Goal: Task Accomplishment & Management: Use online tool/utility

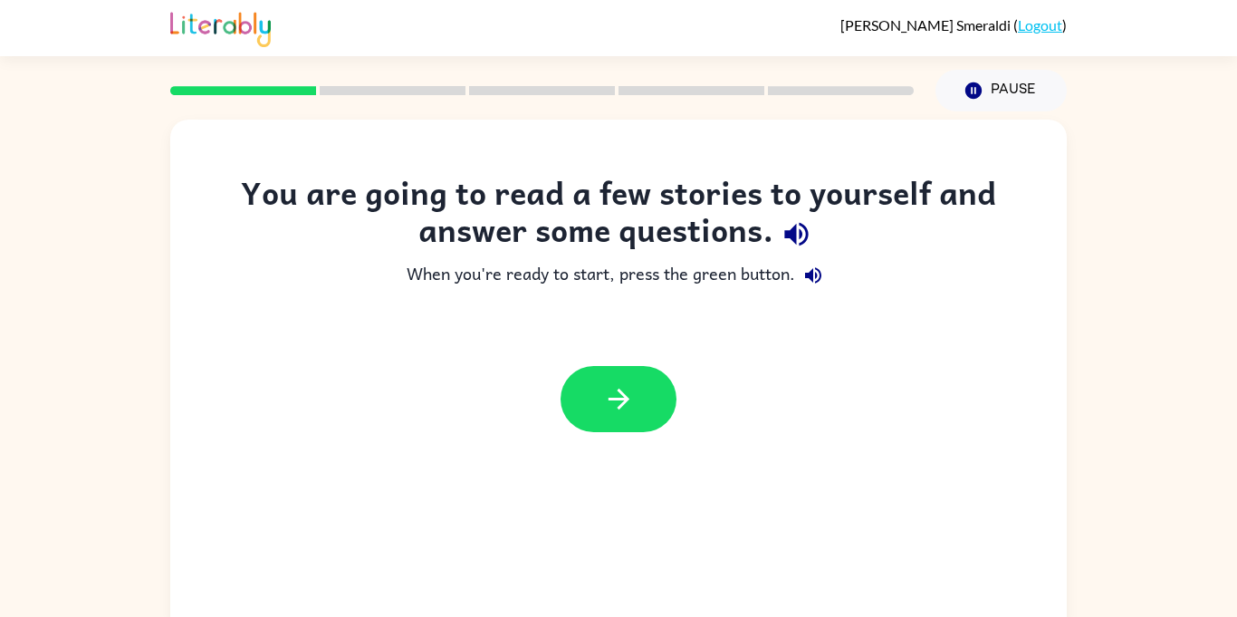
click at [801, 253] on button "button" at bounding box center [796, 234] width 46 height 46
click at [804, 252] on button "button" at bounding box center [796, 234] width 46 height 46
click at [786, 238] on icon "button" at bounding box center [796, 234] width 32 height 32
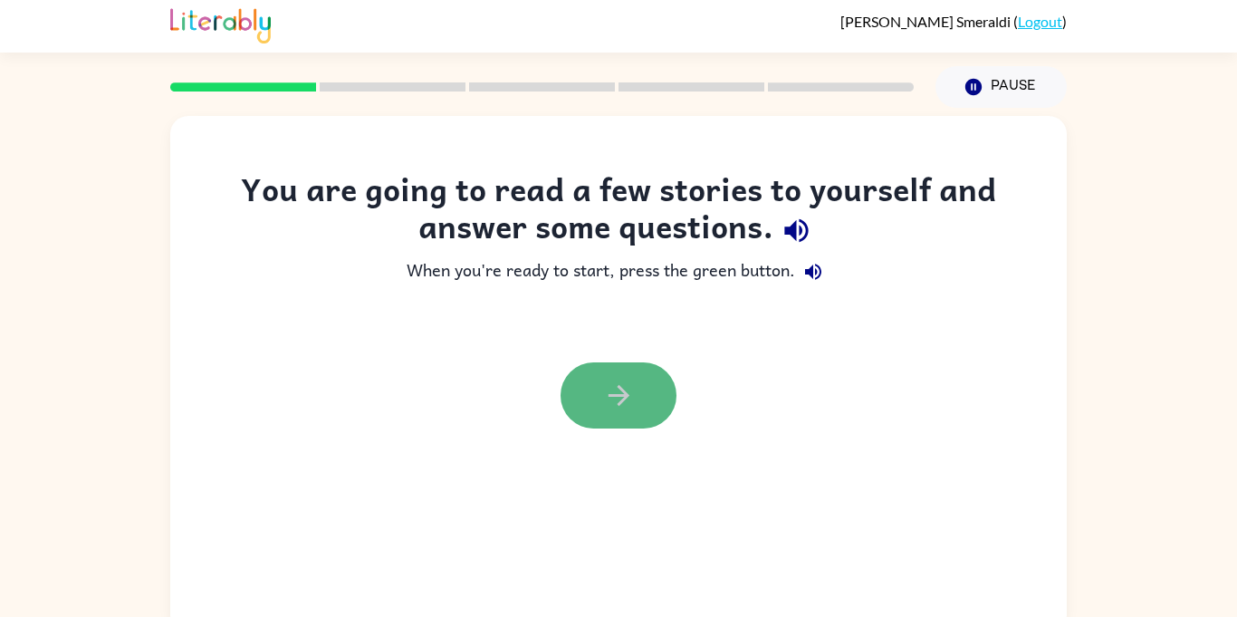
click at [609, 417] on button "button" at bounding box center [618, 395] width 116 height 66
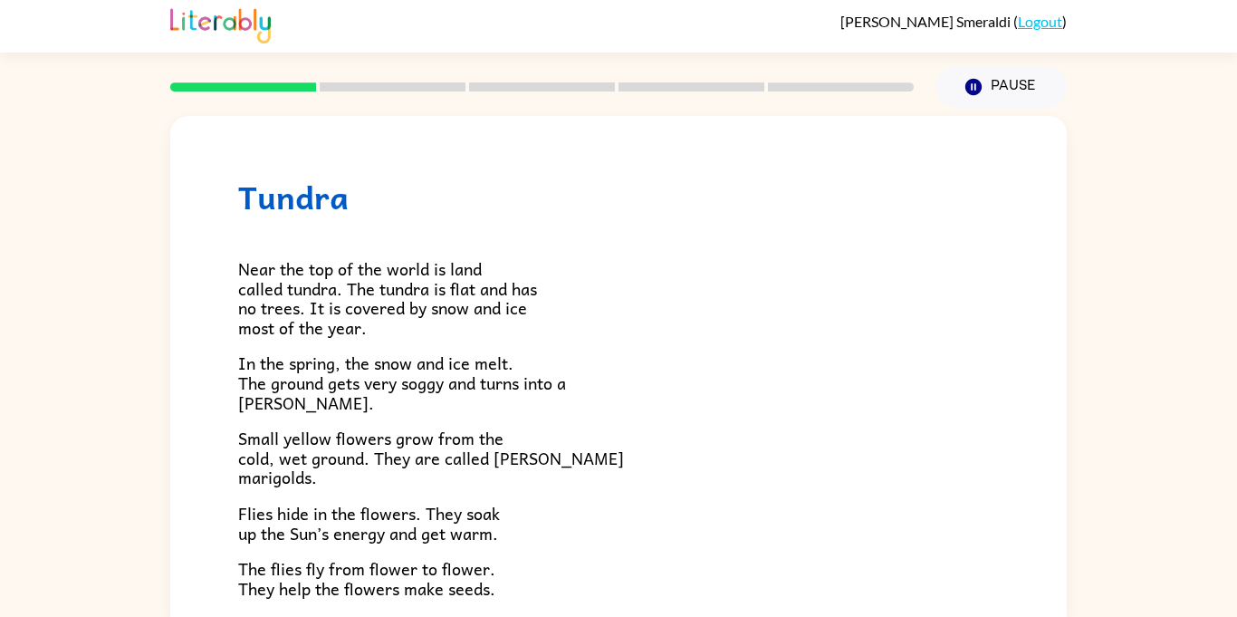
scroll to position [0, 0]
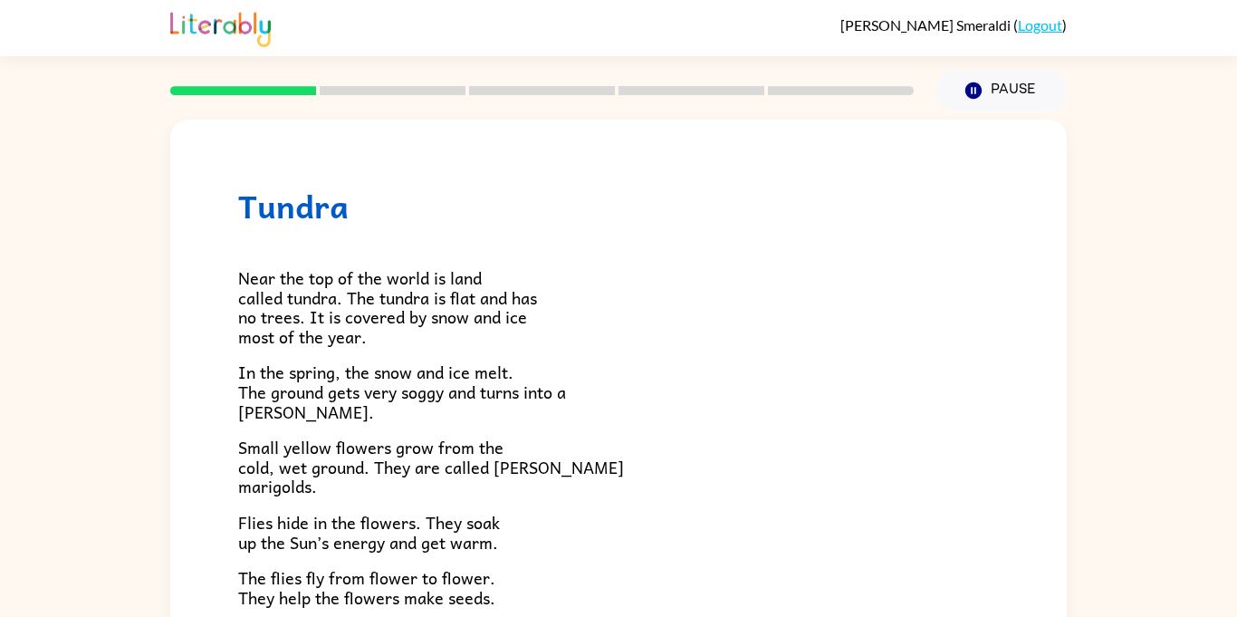
click at [1031, 27] on link "Logout" at bounding box center [1040, 24] width 44 height 17
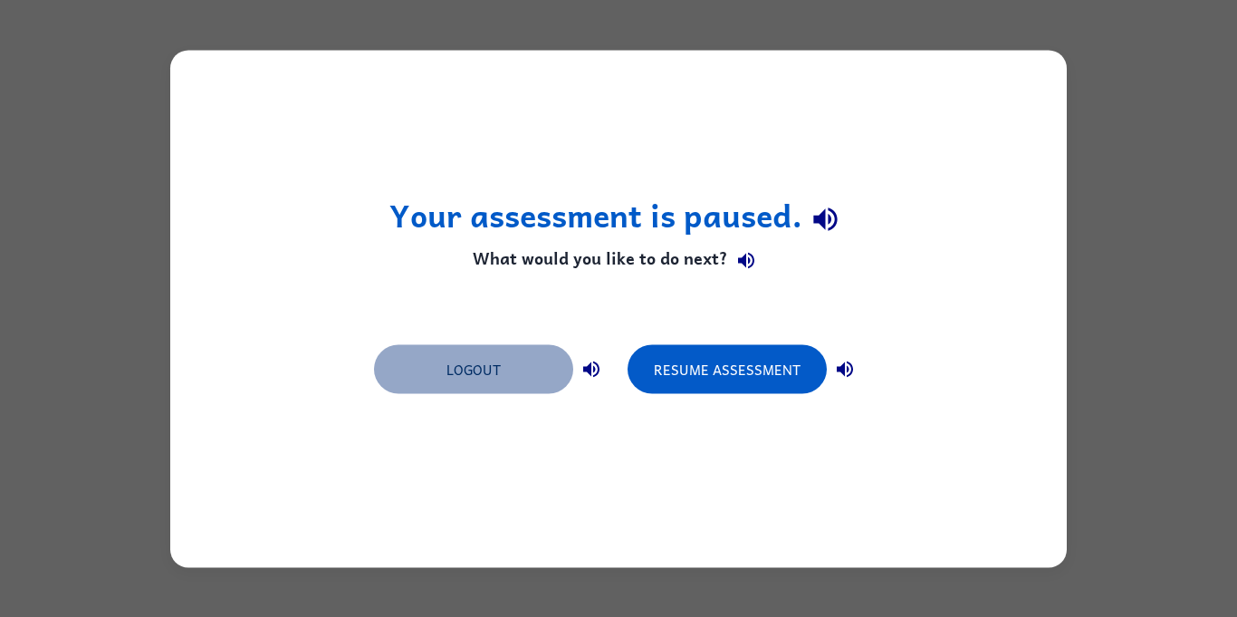
click at [478, 367] on button "Logout" at bounding box center [473, 368] width 199 height 49
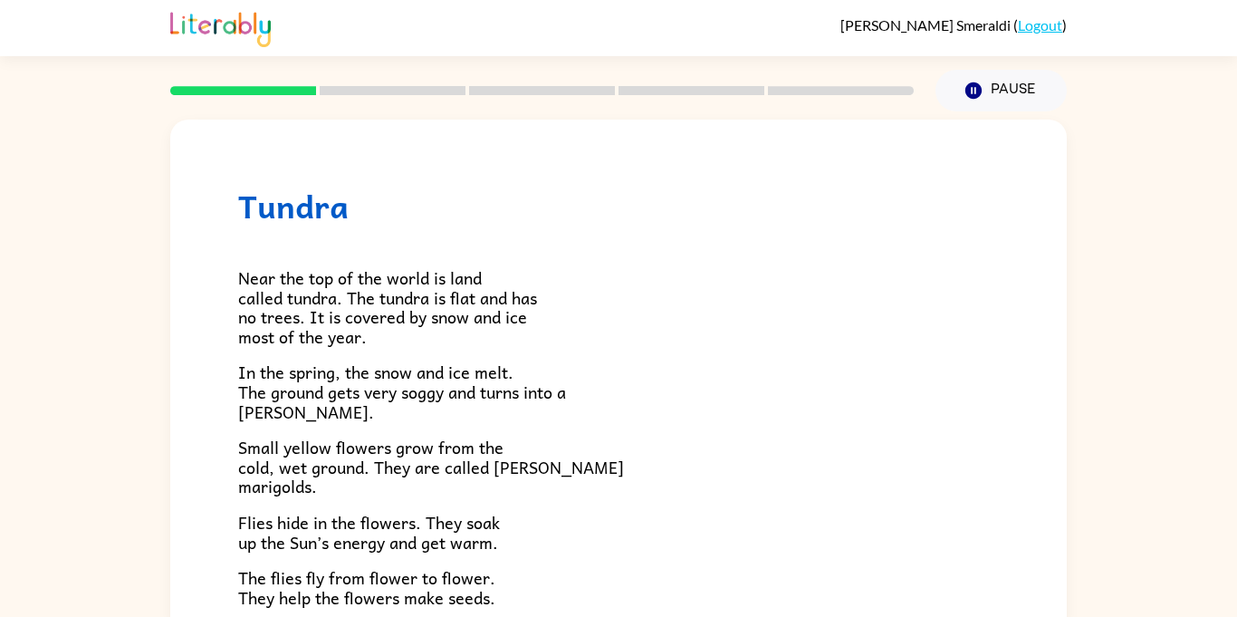
click at [1032, 29] on link "Logout" at bounding box center [1040, 24] width 44 height 17
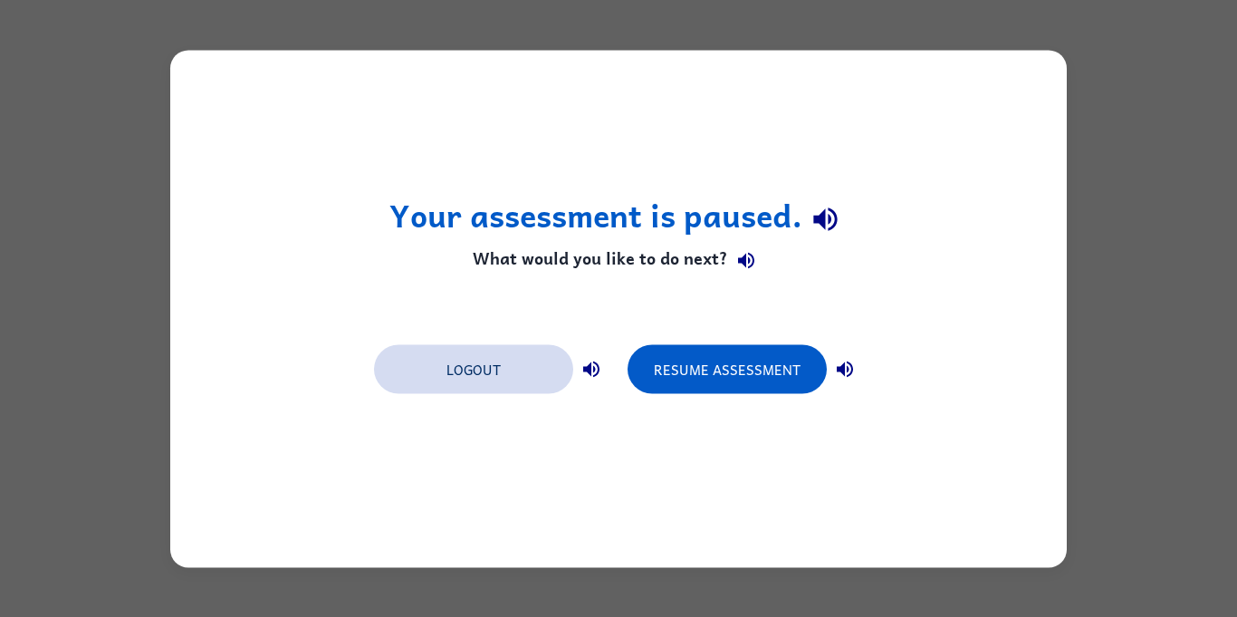
click at [456, 370] on button "Logout" at bounding box center [473, 368] width 199 height 49
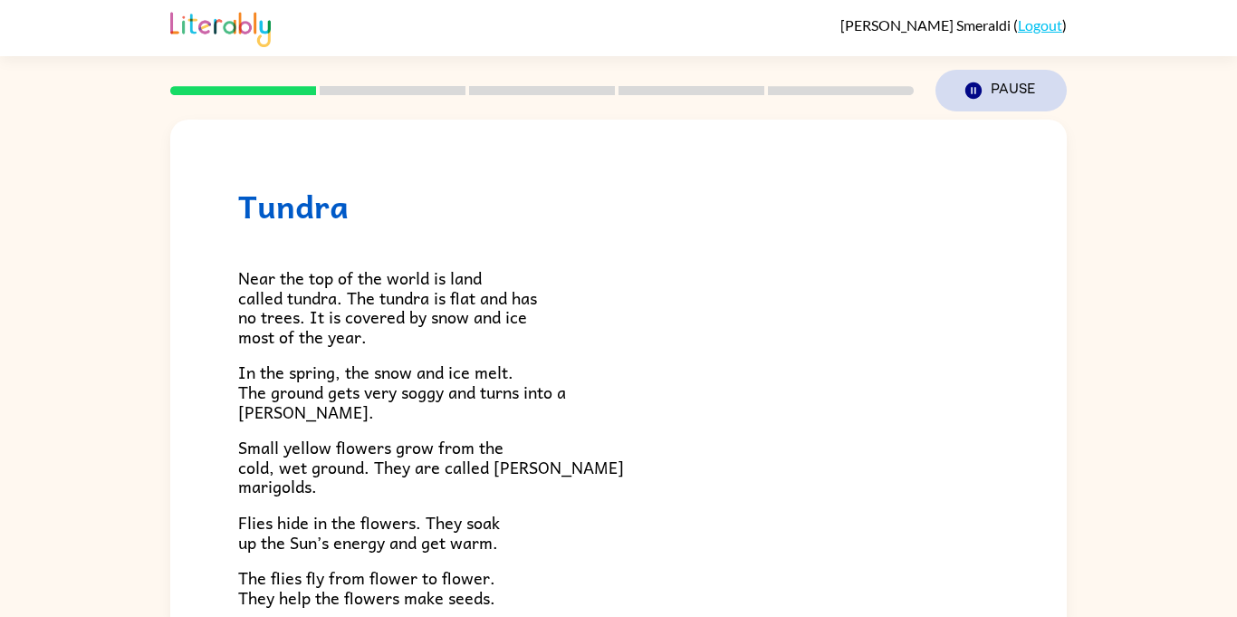
click at [1023, 97] on button "Pause Pause" at bounding box center [1000, 91] width 131 height 42
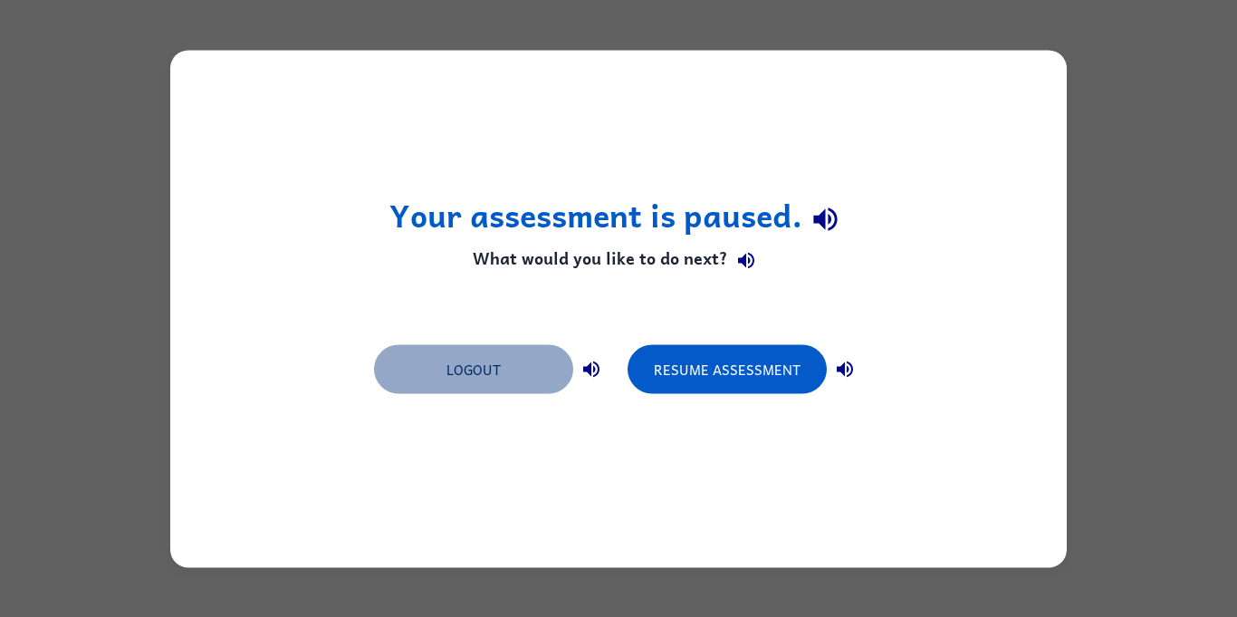
click at [486, 382] on button "Logout" at bounding box center [473, 368] width 199 height 49
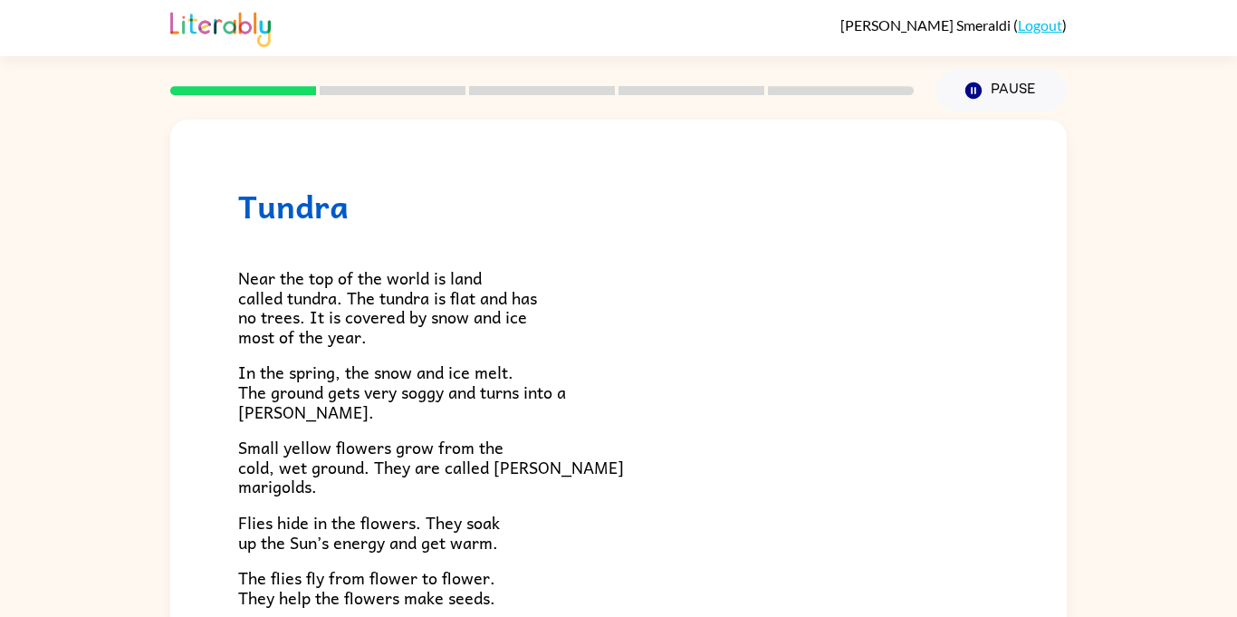
click at [1049, 32] on link "Logout" at bounding box center [1040, 24] width 44 height 17
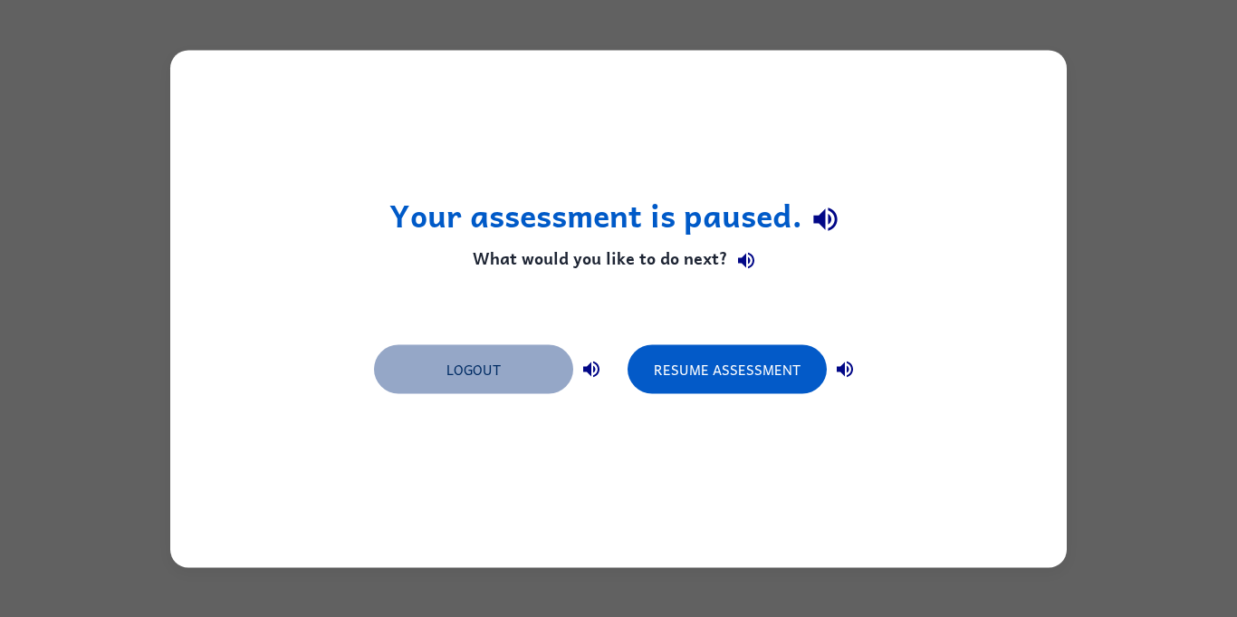
click at [493, 370] on button "Logout" at bounding box center [473, 368] width 199 height 49
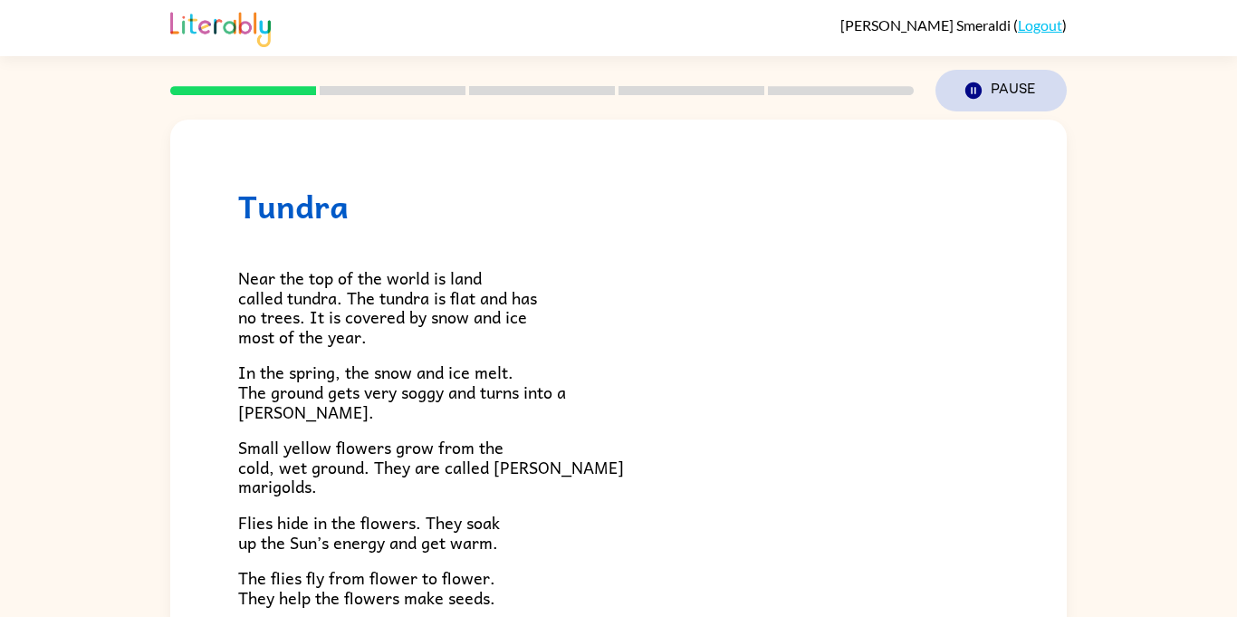
click at [618, 88] on button "Pause Pause" at bounding box center [1000, 91] width 131 height 42
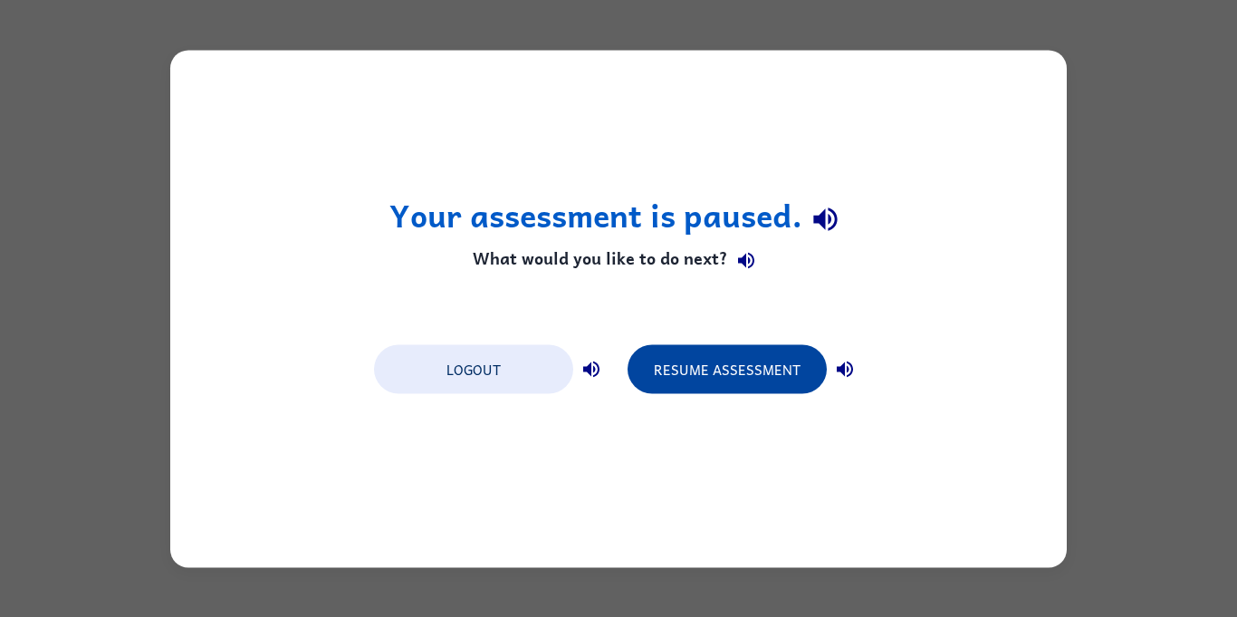
click at [618, 359] on button "Resume Assessment" at bounding box center [726, 368] width 199 height 49
click at [618, 369] on button "Resume Assessment" at bounding box center [726, 368] width 199 height 49
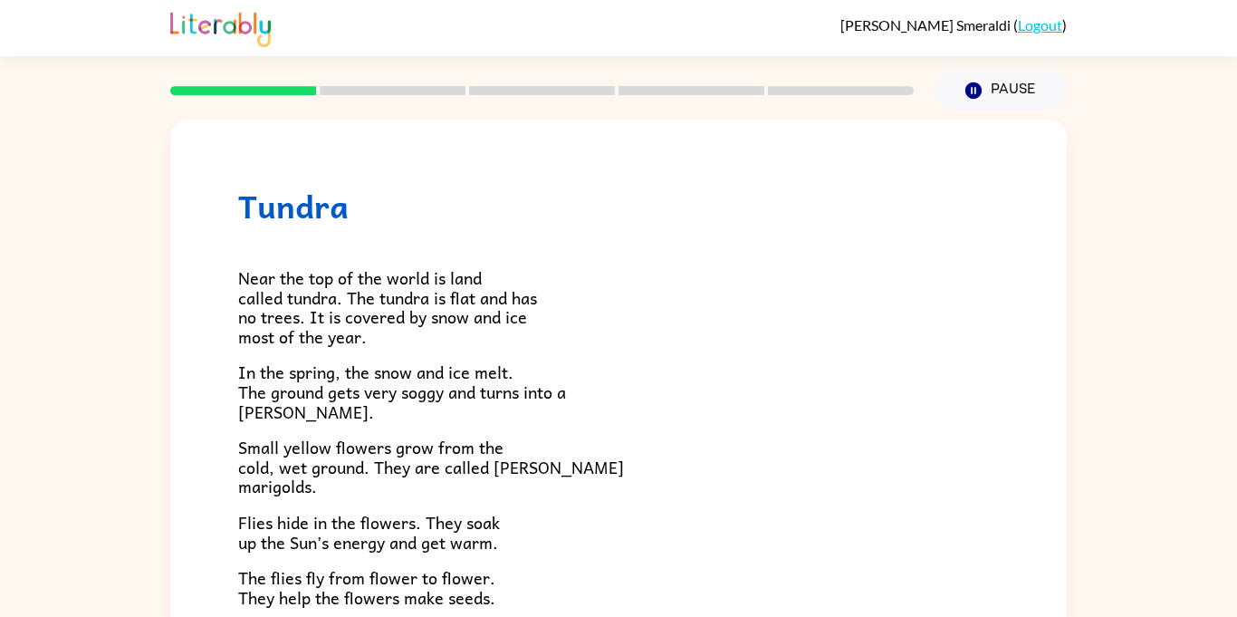
click at [618, 152] on html "Olivia Smeraldi ( Logout ) Pause Pause Tundra Near the top of the world is land…" at bounding box center [618, 318] width 1237 height 637
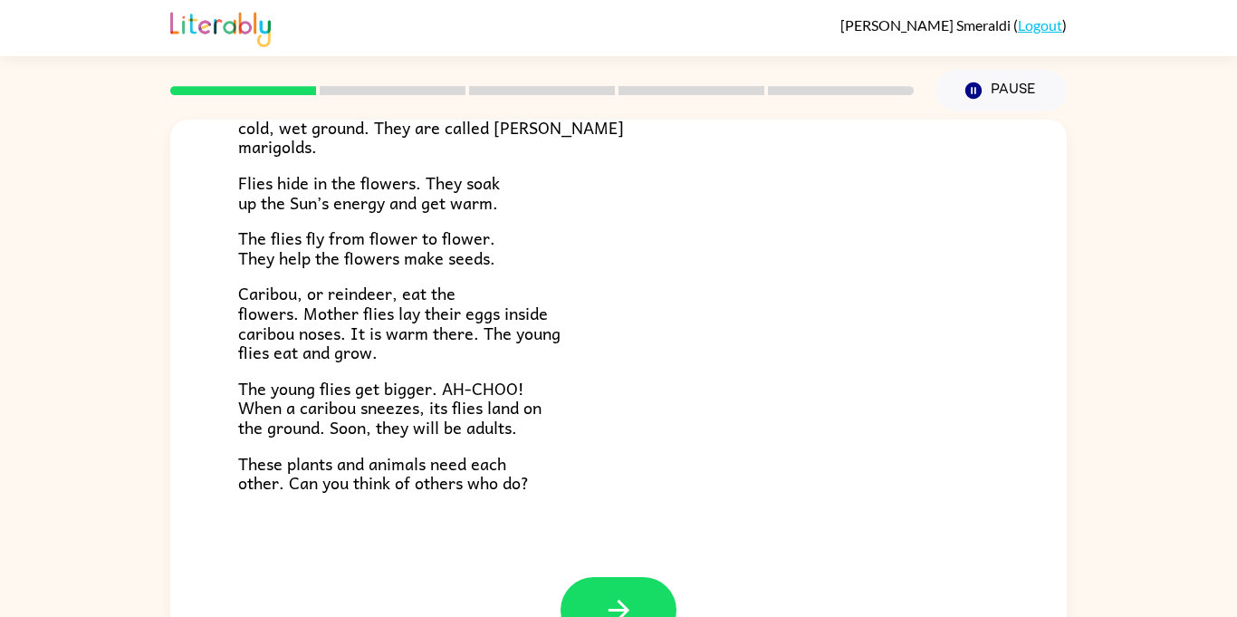
scroll to position [372, 0]
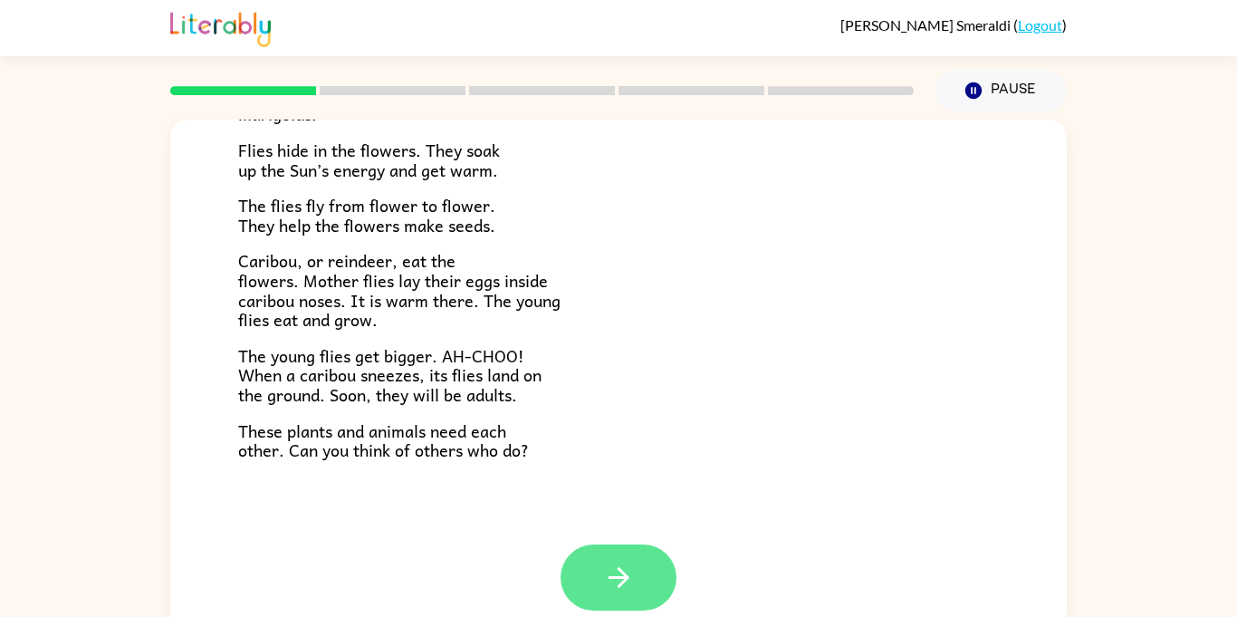
click at [618, 577] on icon "button" at bounding box center [619, 577] width 32 height 32
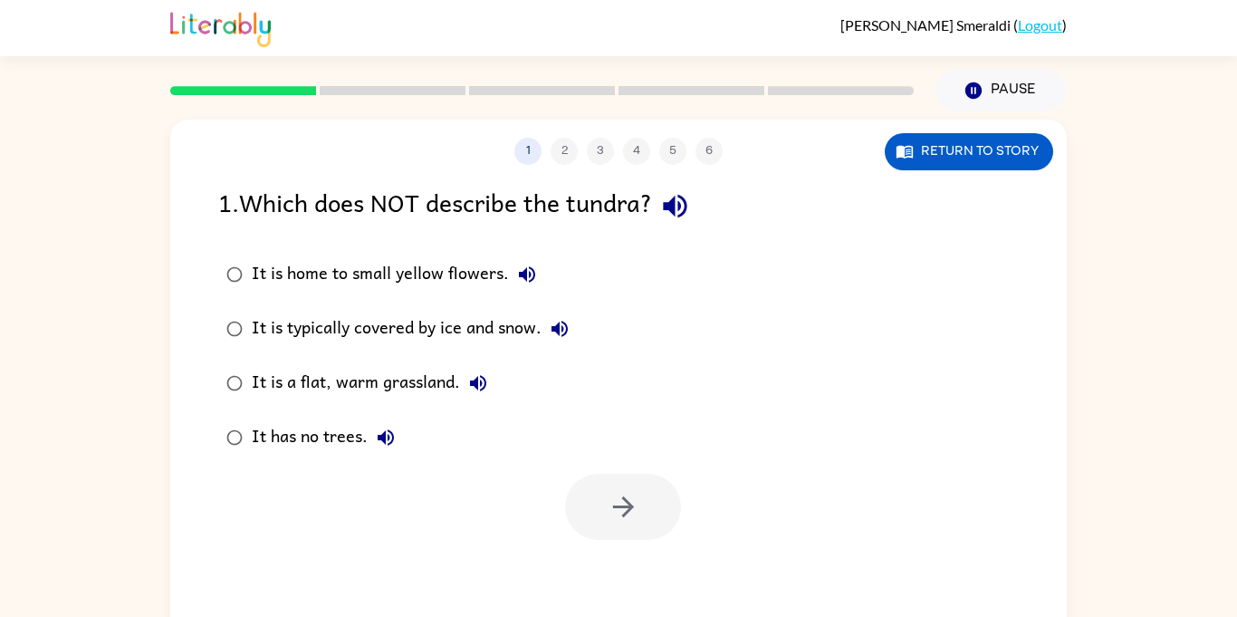
click at [618, 320] on div "It is home to small yellow flowers. It is typically covered by ice and snow. It…" at bounding box center [642, 355] width 848 height 217
click at [615, 535] on div at bounding box center [623, 507] width 116 height 66
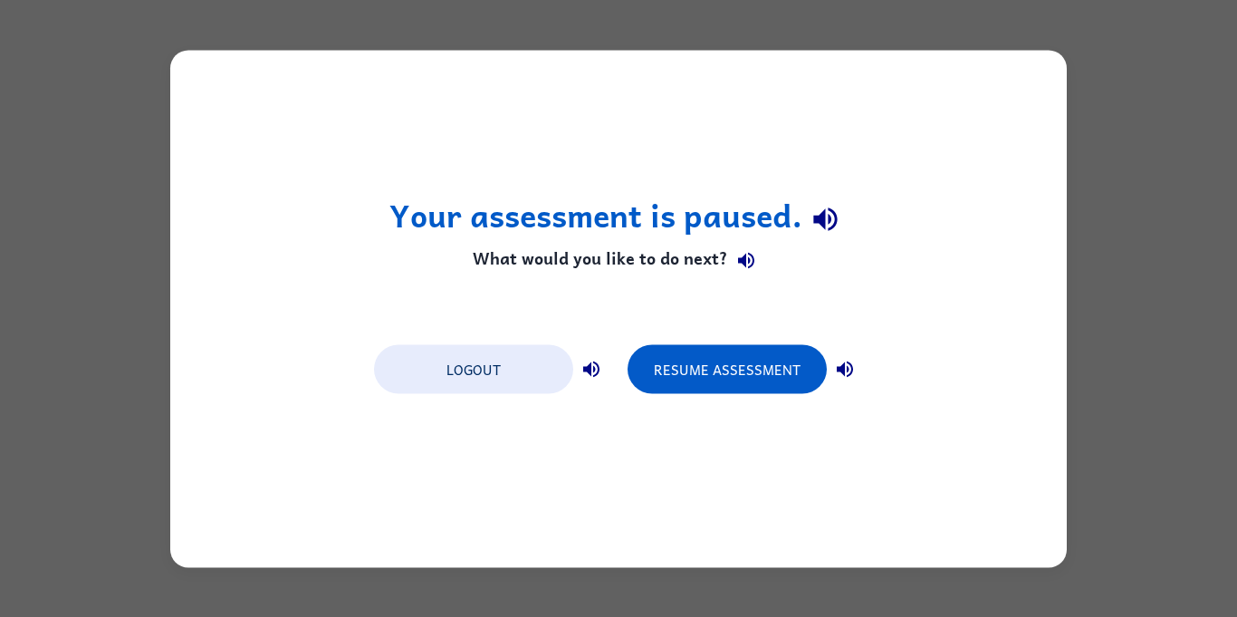
click at [454, 416] on div "Your assessment is paused. What would you like to do next? Logout Resume Assess…" at bounding box center [618, 308] width 896 height 517
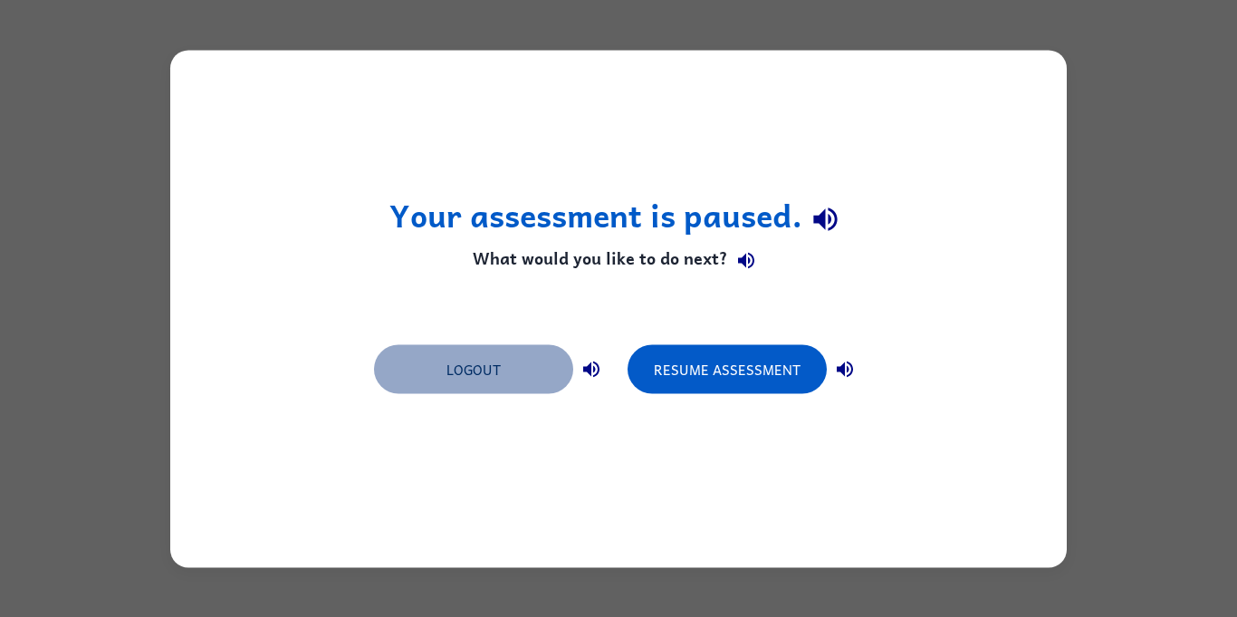
click at [476, 368] on button "Logout" at bounding box center [473, 368] width 199 height 49
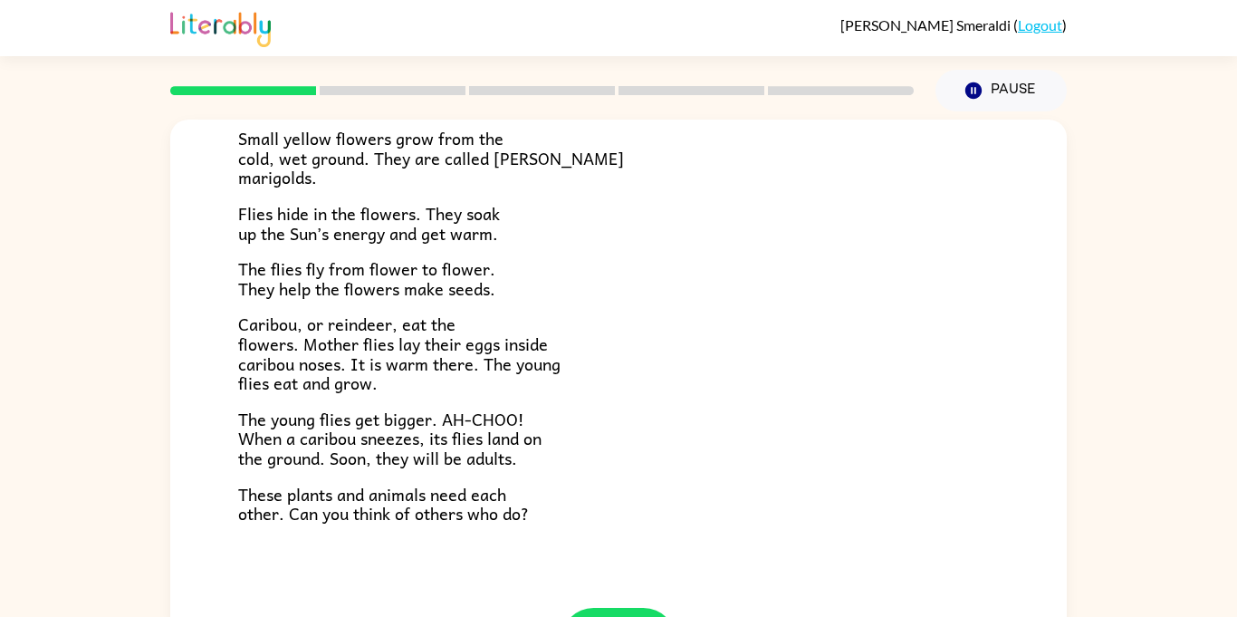
scroll to position [372, 0]
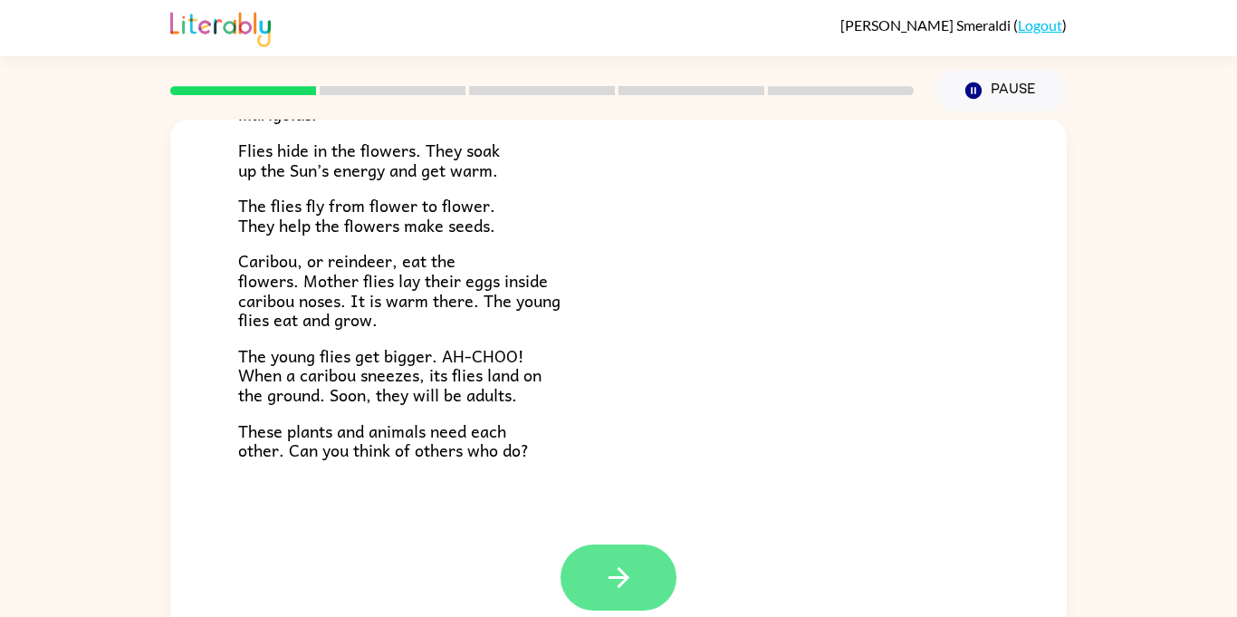
click at [628, 574] on icon "button" at bounding box center [619, 577] width 32 height 32
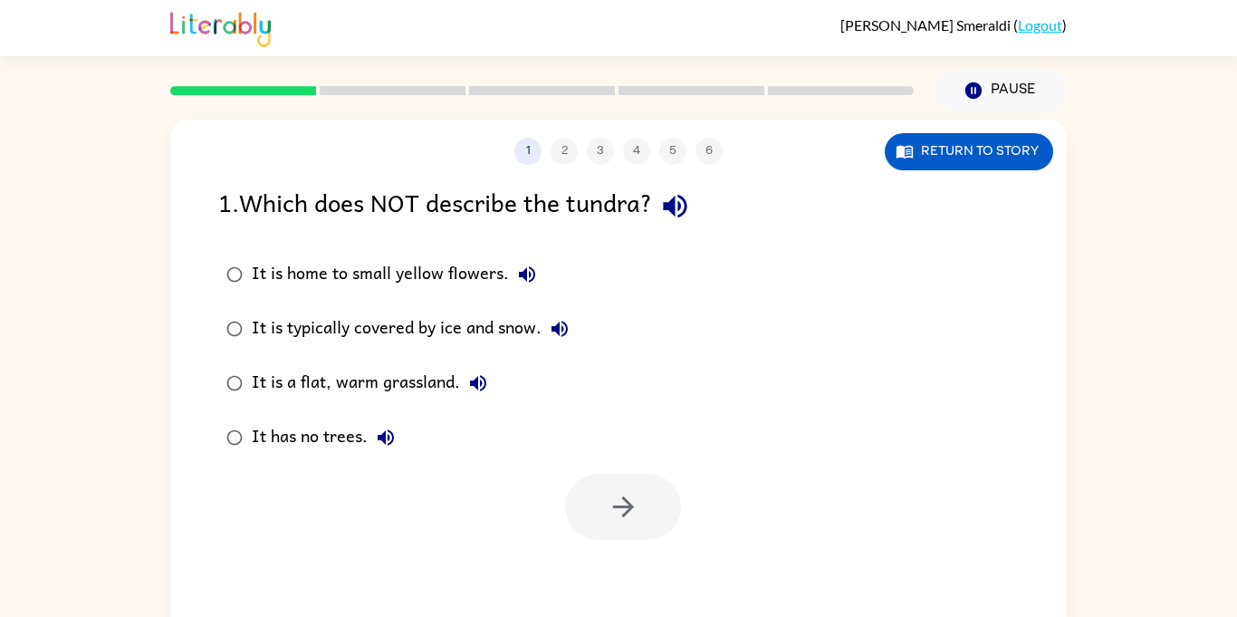
scroll to position [0, 0]
click at [976, 147] on button "Return to story" at bounding box center [969, 151] width 168 height 37
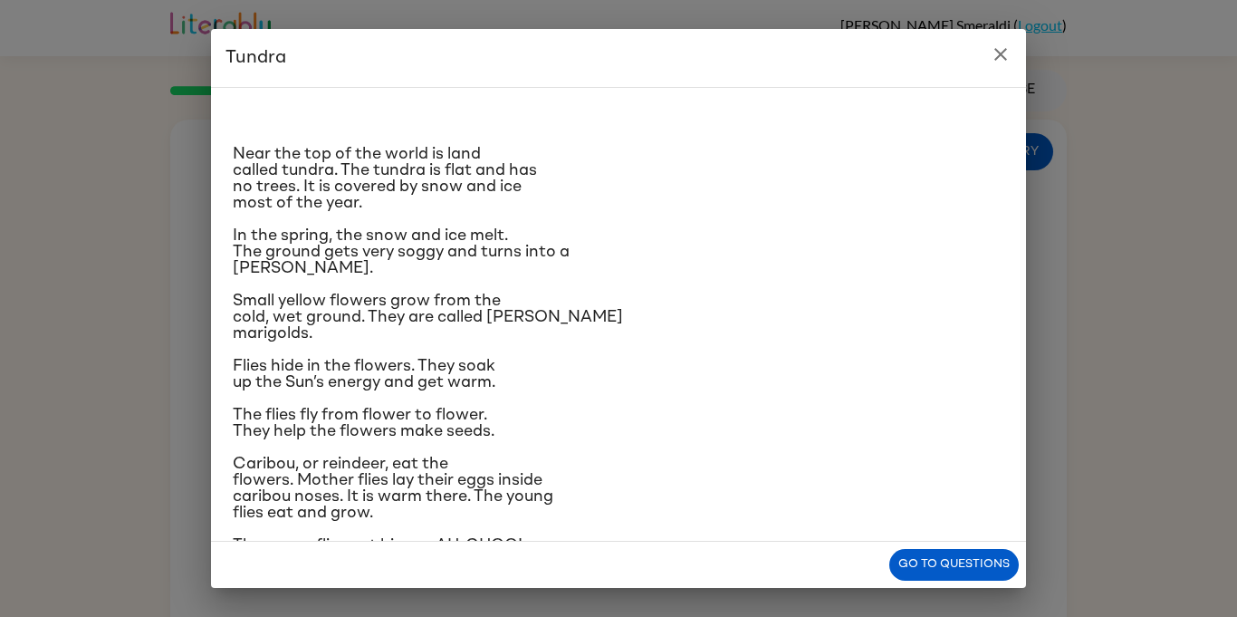
click at [1010, 63] on icon "close" at bounding box center [1001, 54] width 22 height 22
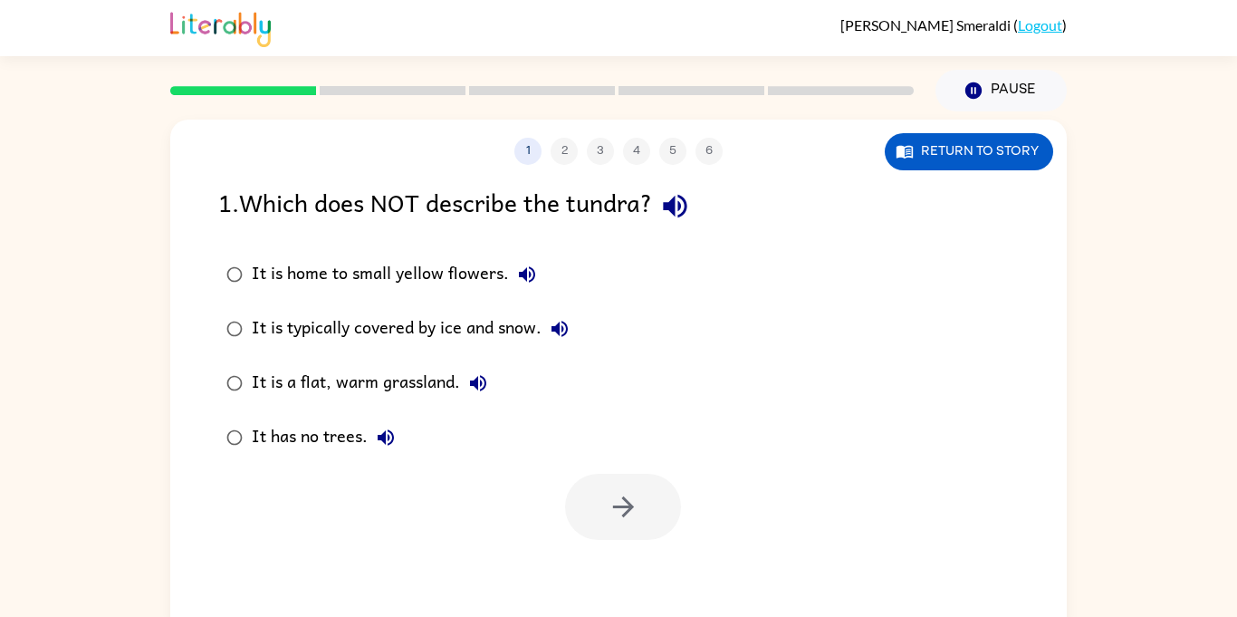
scroll to position [5, 0]
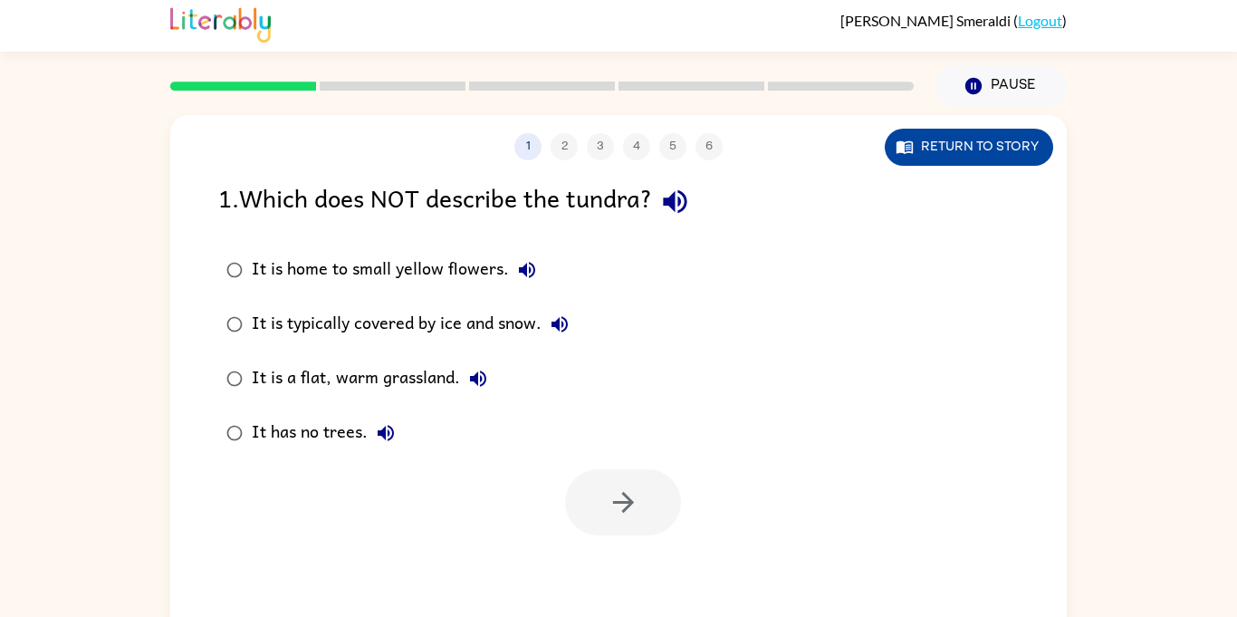
click at [986, 158] on button "Return to story" at bounding box center [969, 147] width 168 height 37
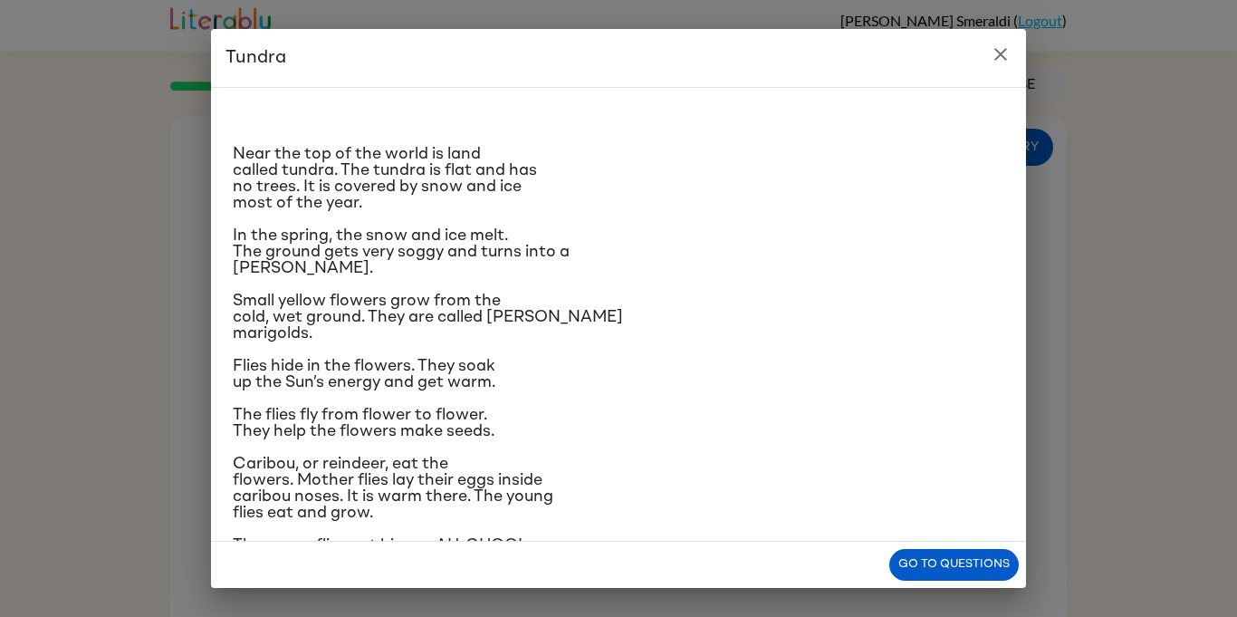
click at [1016, 61] on button "close" at bounding box center [1000, 54] width 36 height 36
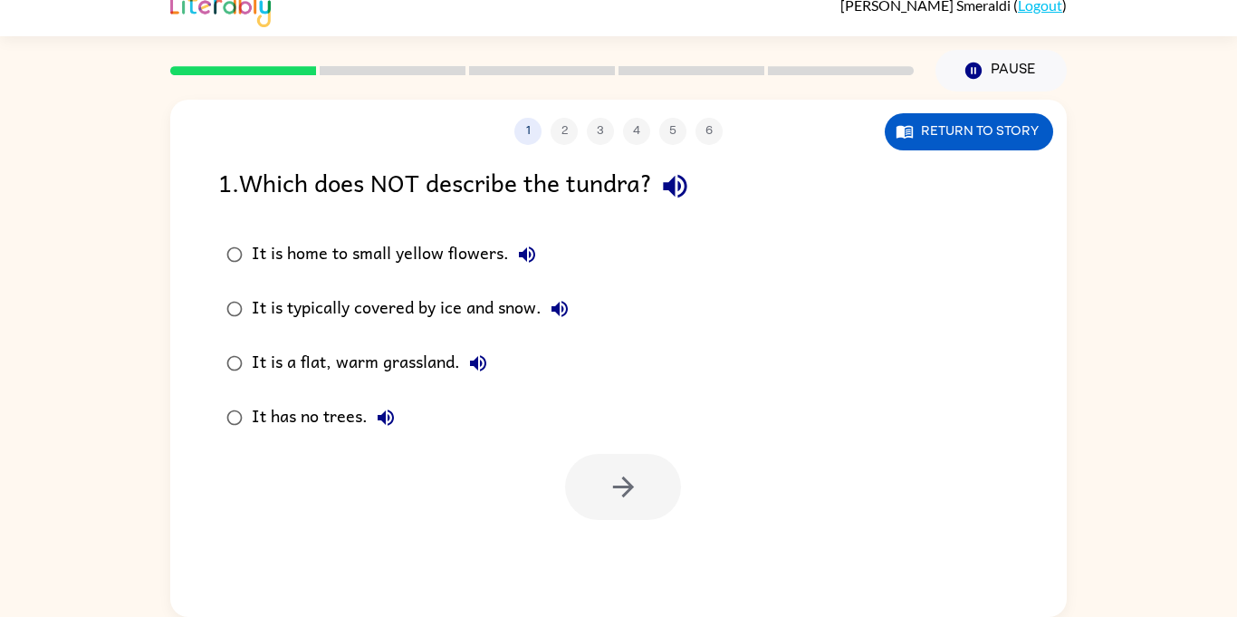
scroll to position [0, 0]
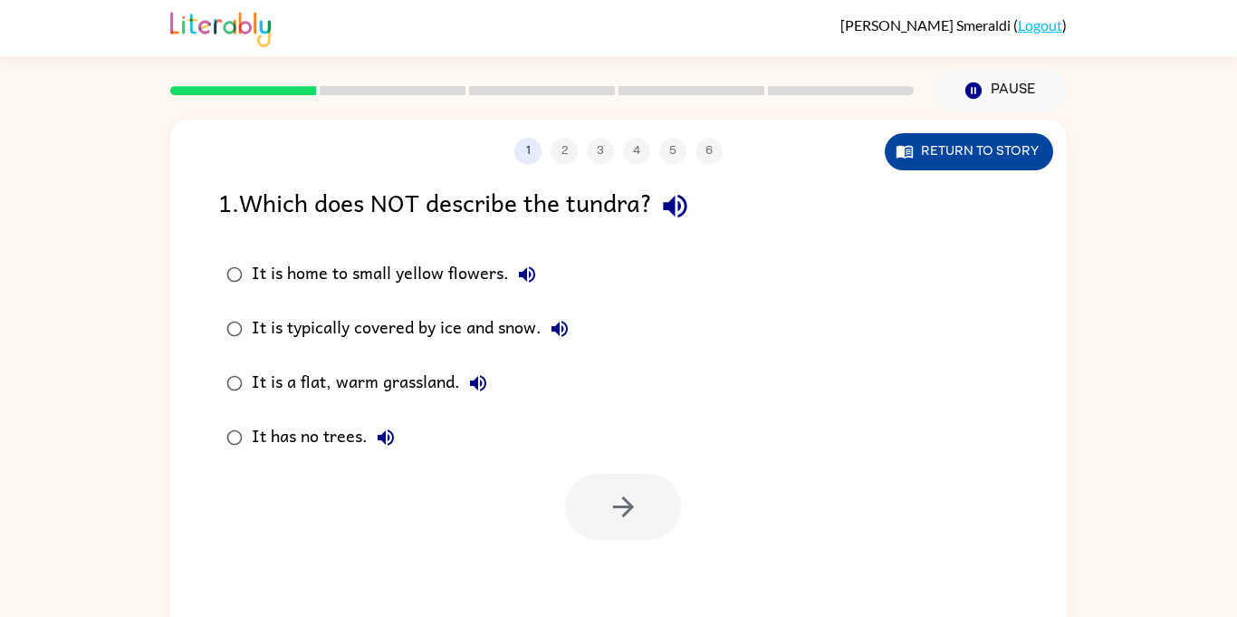
click at [962, 159] on button "Return to story" at bounding box center [969, 151] width 168 height 37
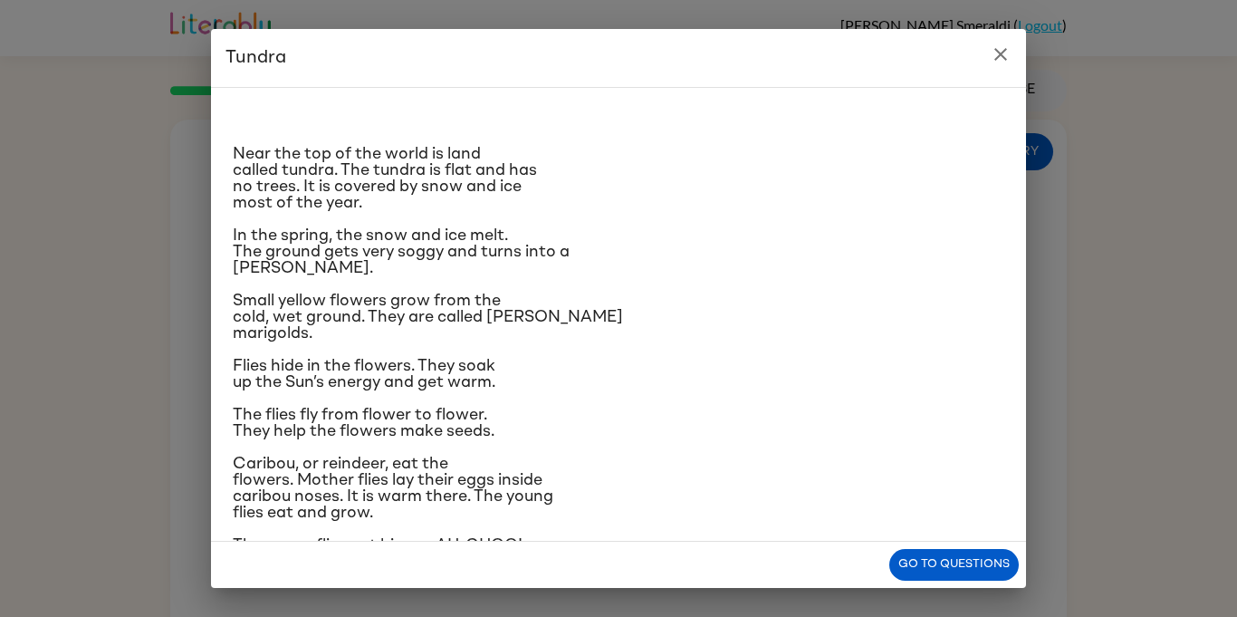
click at [1004, 59] on icon "close" at bounding box center [1000, 54] width 13 height 13
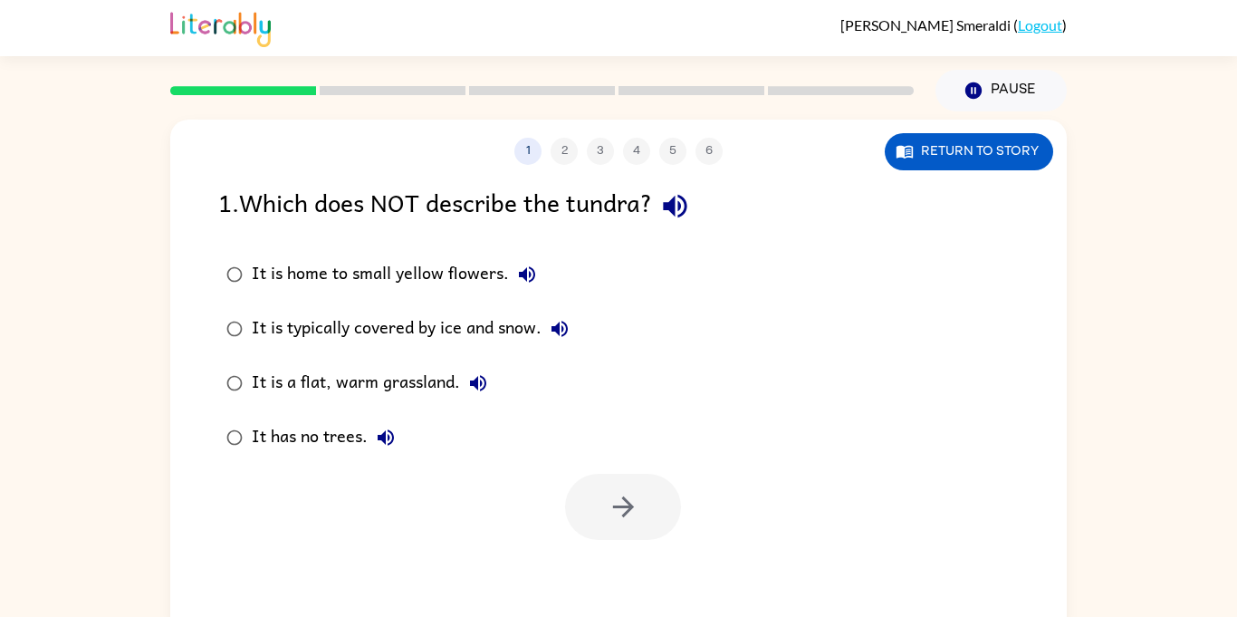
click at [1046, 32] on link "Logout" at bounding box center [1040, 24] width 44 height 17
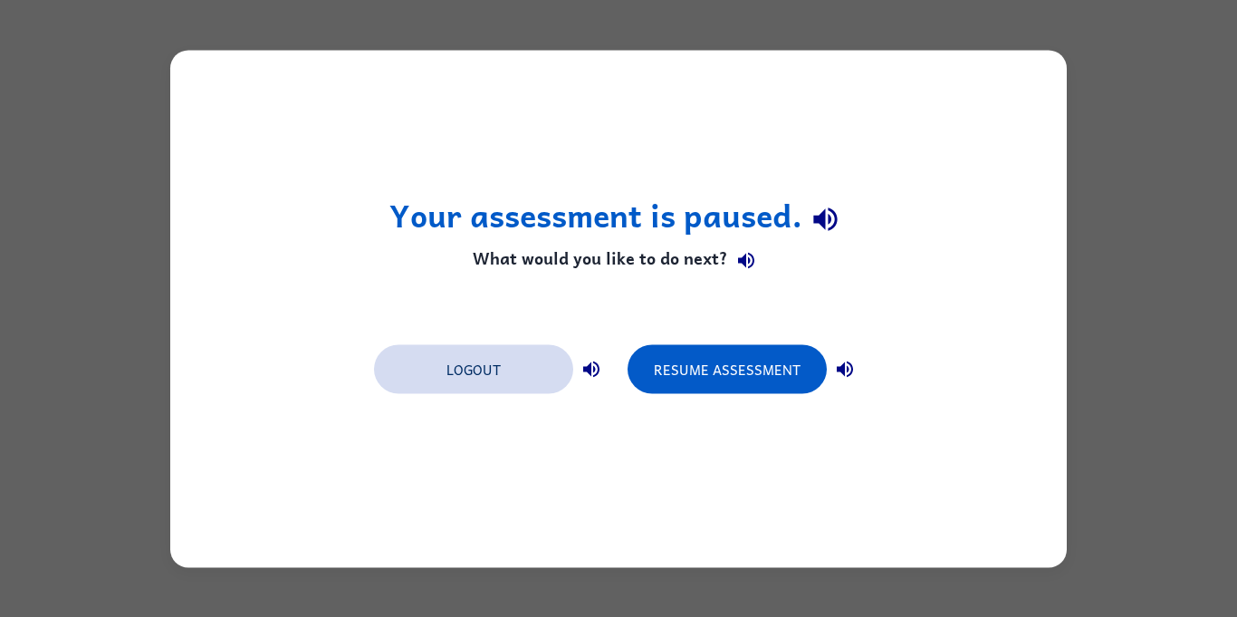
click at [456, 375] on button "Logout" at bounding box center [473, 368] width 199 height 49
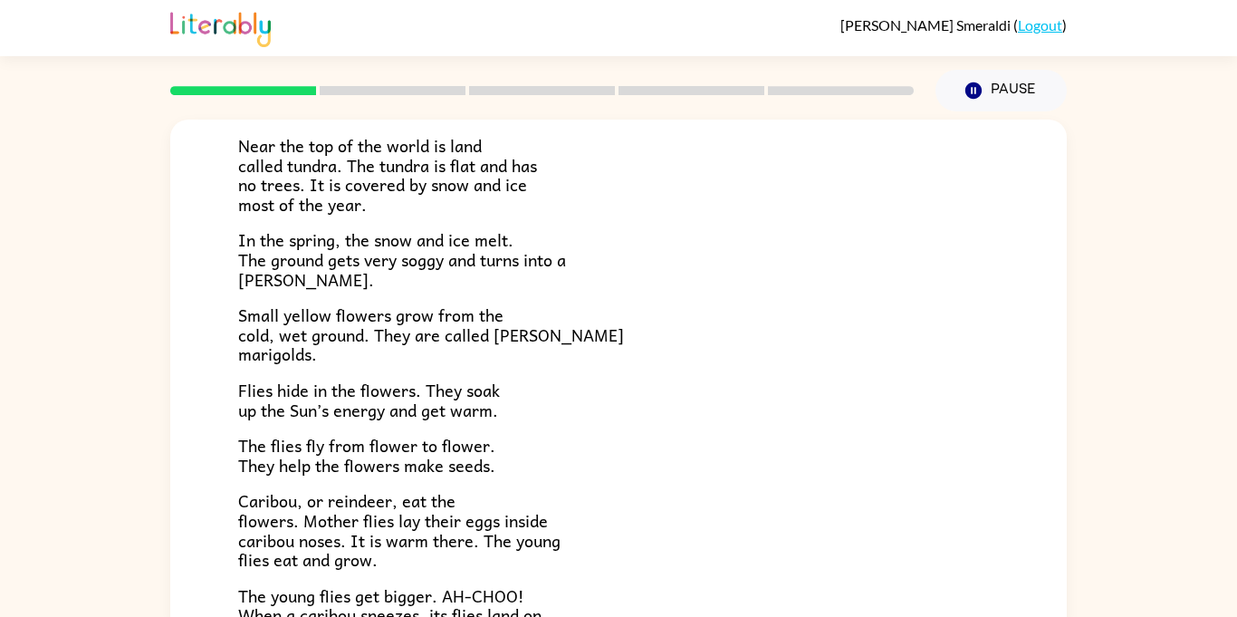
scroll to position [372, 0]
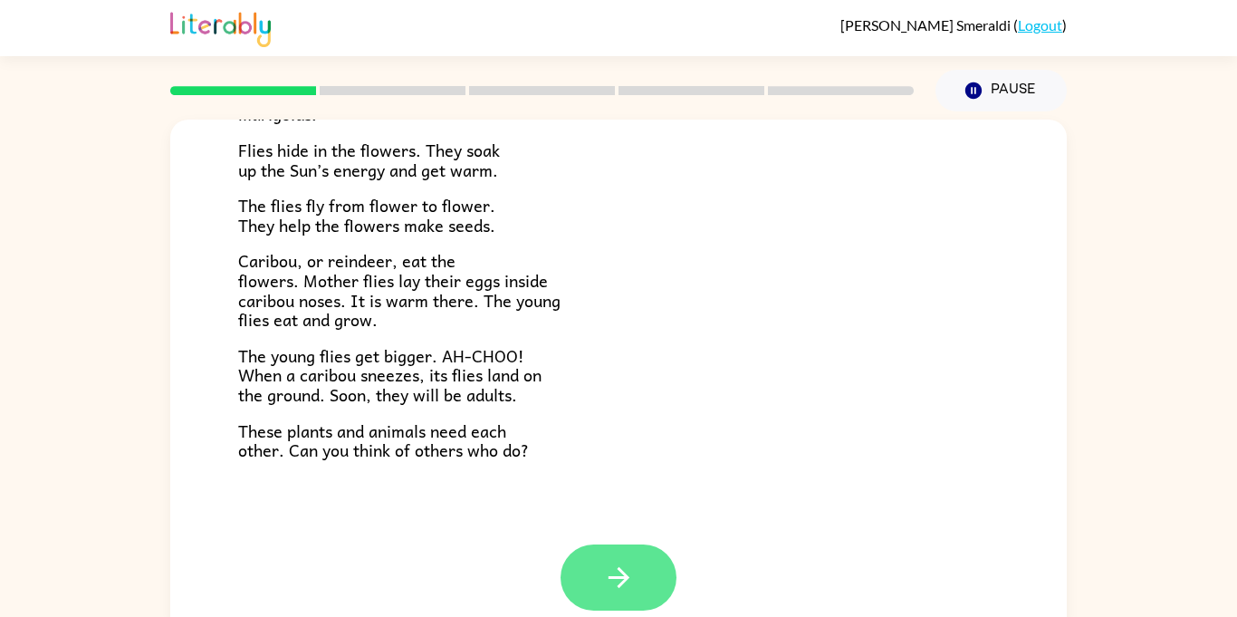
click at [626, 578] on icon "button" at bounding box center [618, 577] width 21 height 21
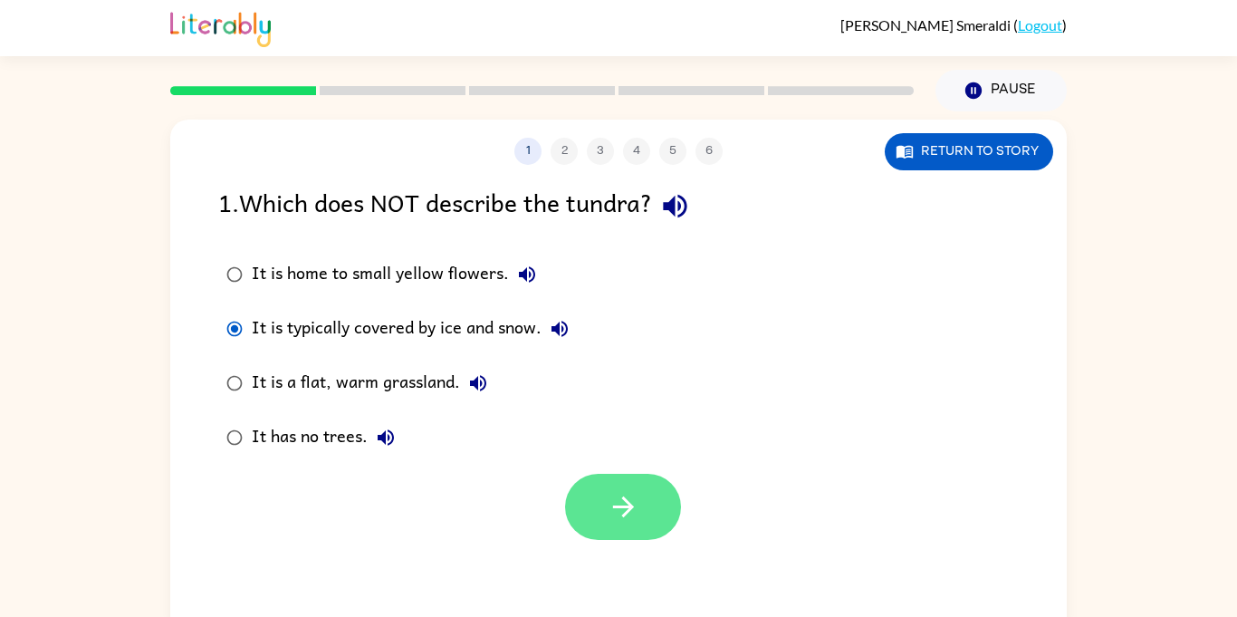
click at [653, 493] on button "button" at bounding box center [623, 507] width 116 height 66
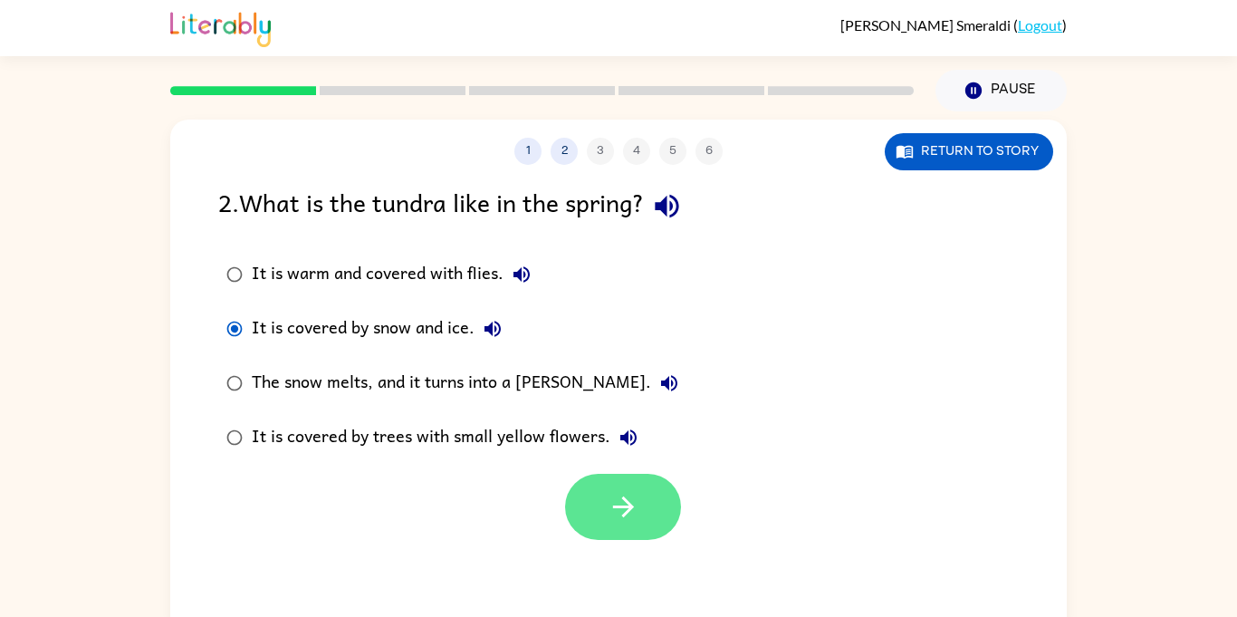
click at [639, 501] on button "button" at bounding box center [623, 507] width 116 height 66
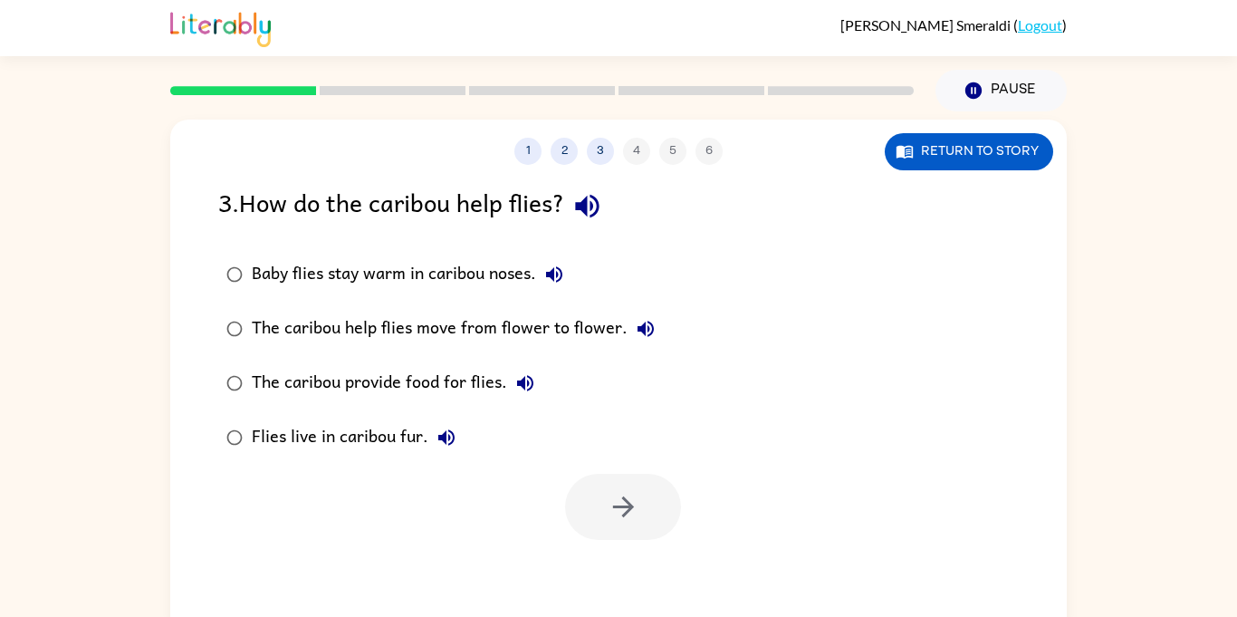
click at [601, 523] on div at bounding box center [623, 507] width 116 height 66
click at [1032, 49] on div "Olivia Smeraldi ( Logout )" at bounding box center [618, 28] width 896 height 56
click at [1032, 33] on link "Logout" at bounding box center [1040, 24] width 44 height 17
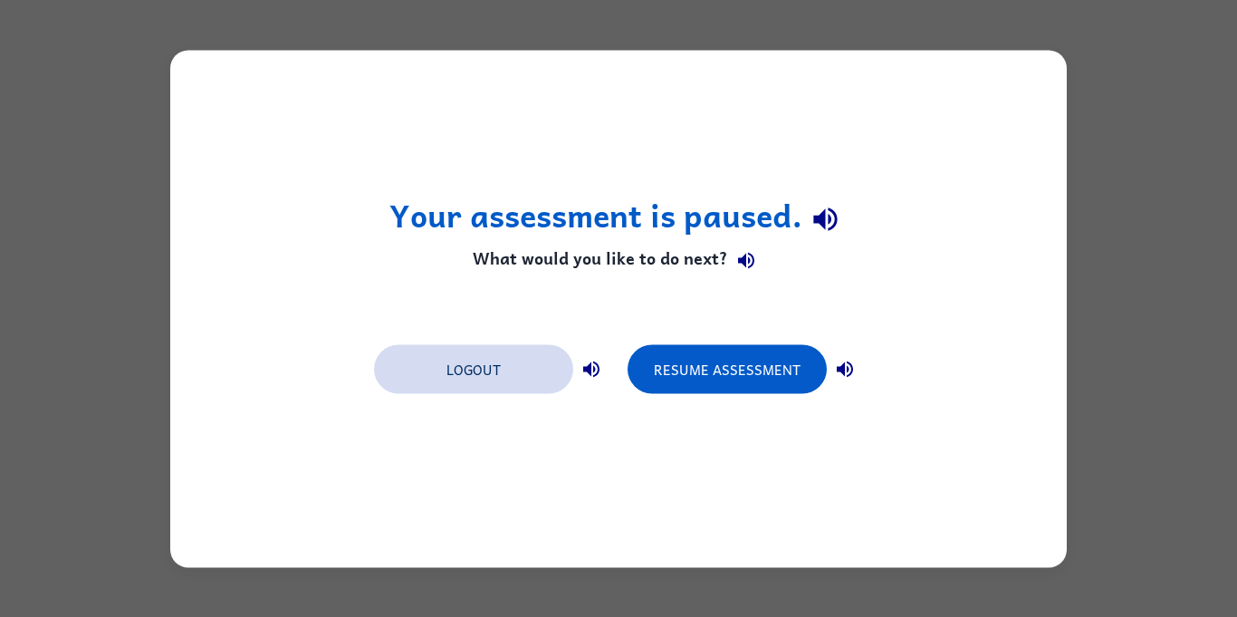
click at [464, 370] on button "Logout" at bounding box center [473, 368] width 199 height 49
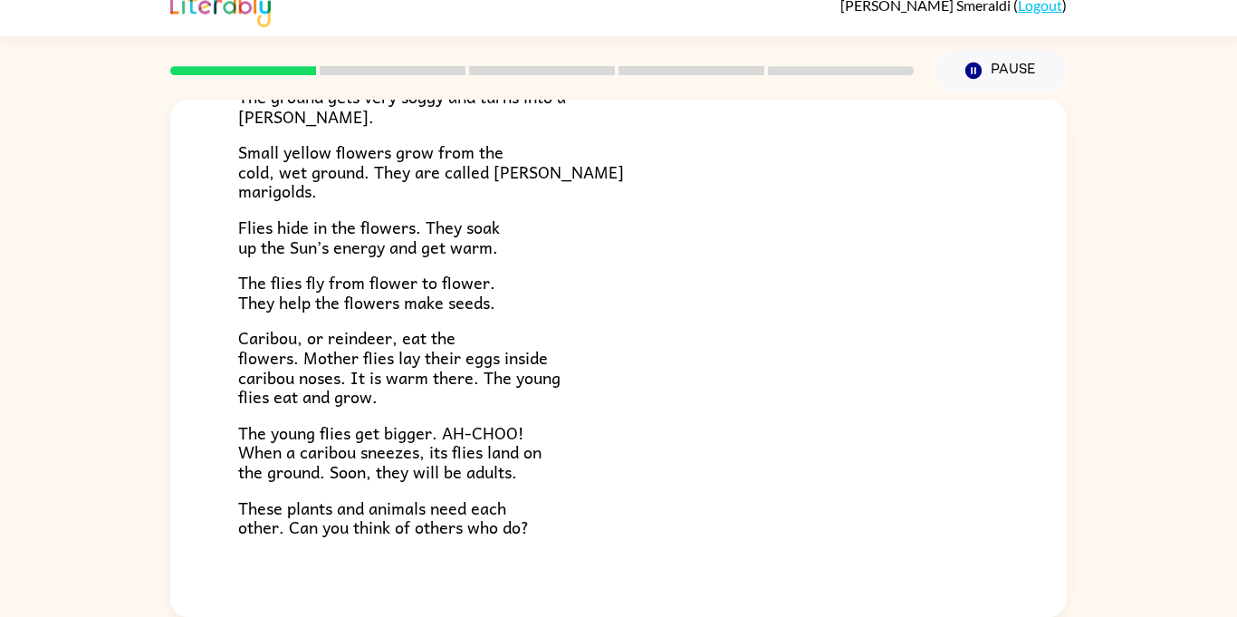
scroll to position [372, 0]
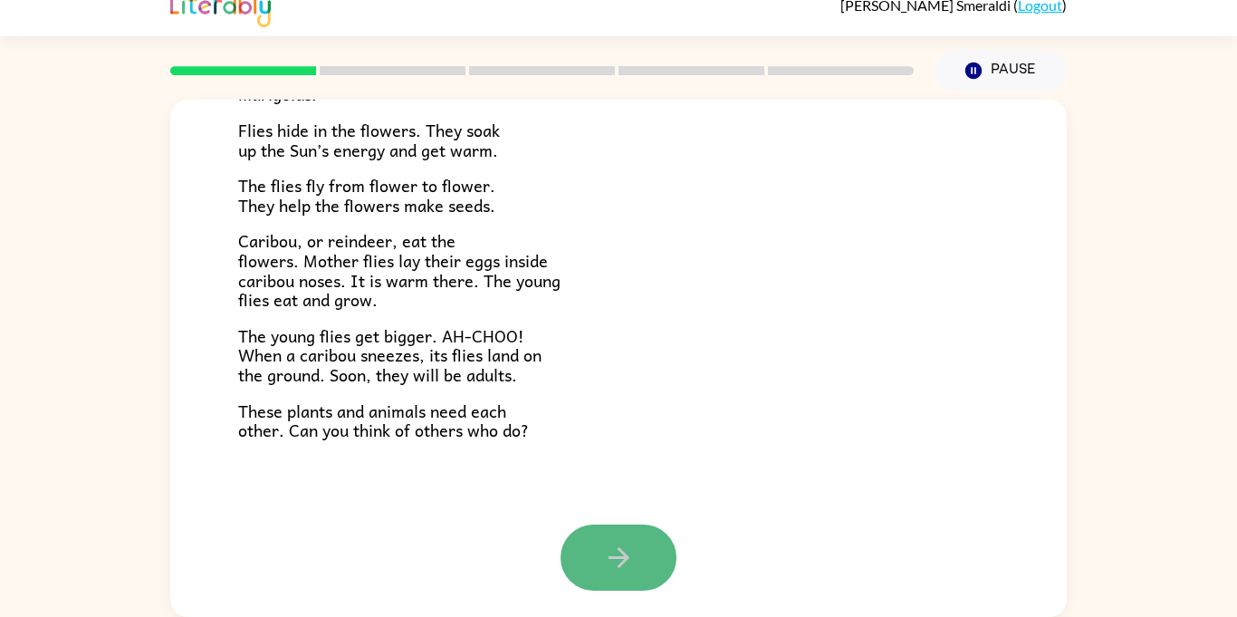
click at [632, 556] on icon "button" at bounding box center [619, 557] width 32 height 32
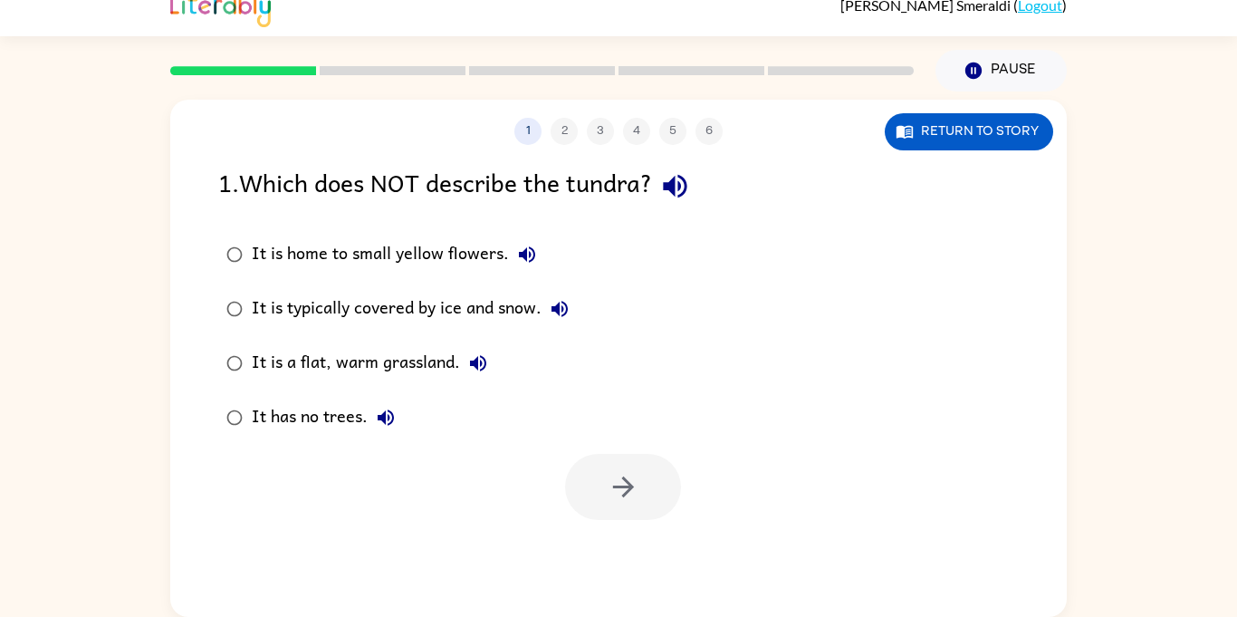
scroll to position [0, 0]
click at [943, 140] on button "Return to story" at bounding box center [969, 131] width 168 height 37
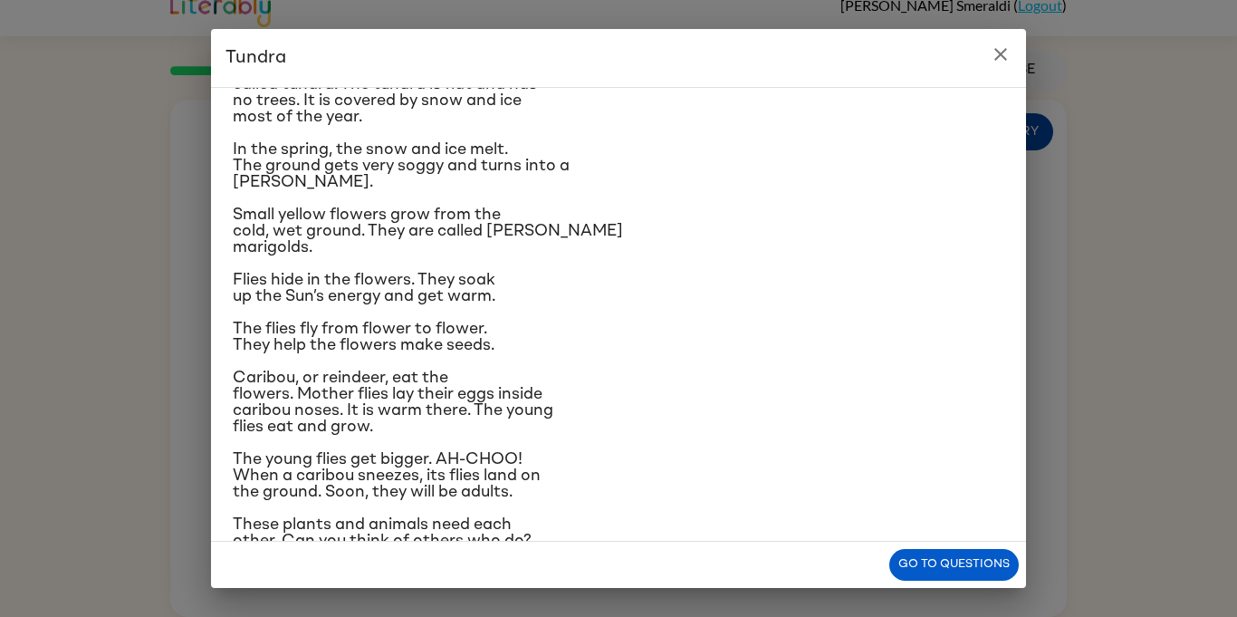
scroll to position [125, 0]
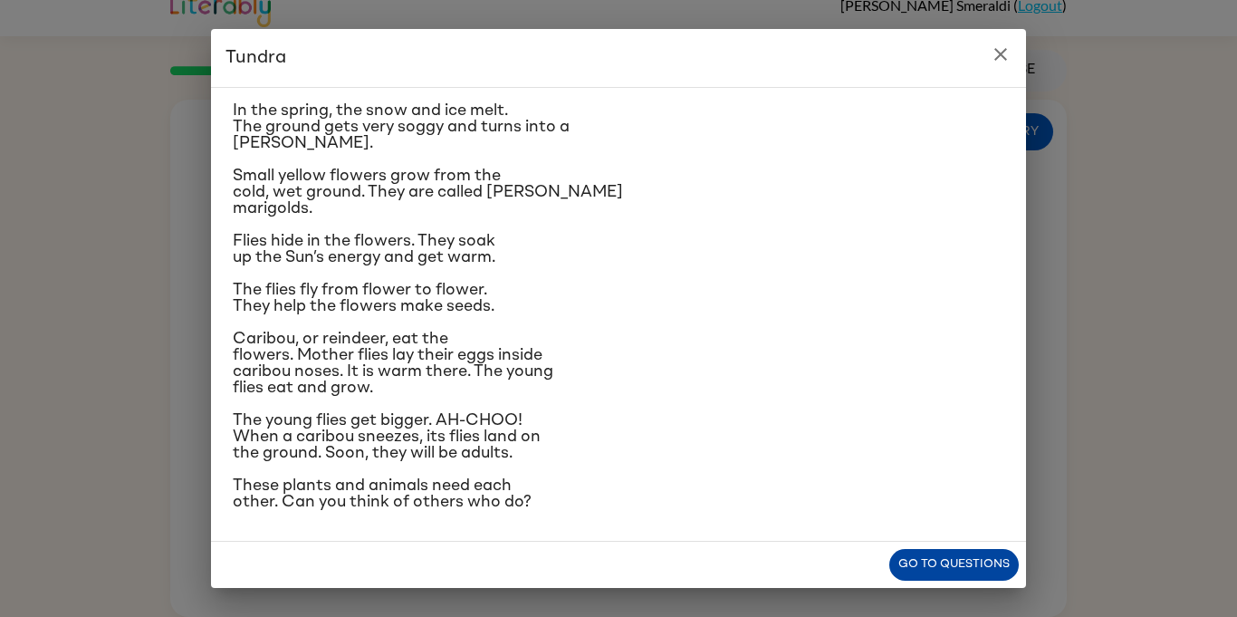
click at [989, 569] on button "Go to questions" at bounding box center [953, 565] width 129 height 32
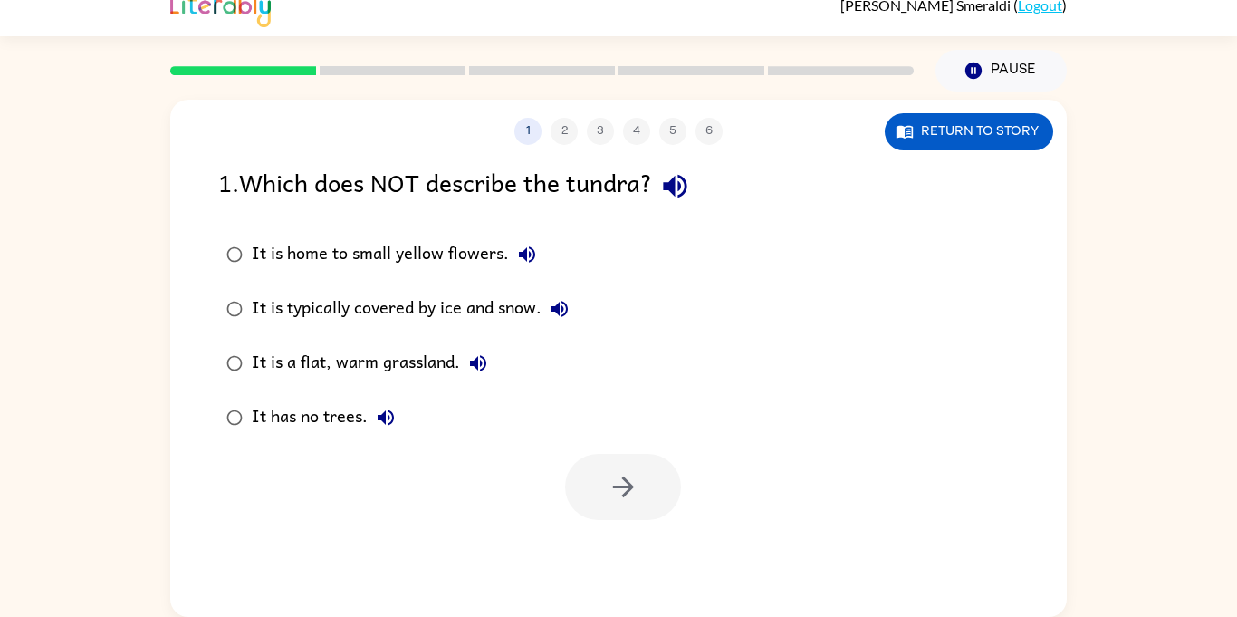
scroll to position [0, 0]
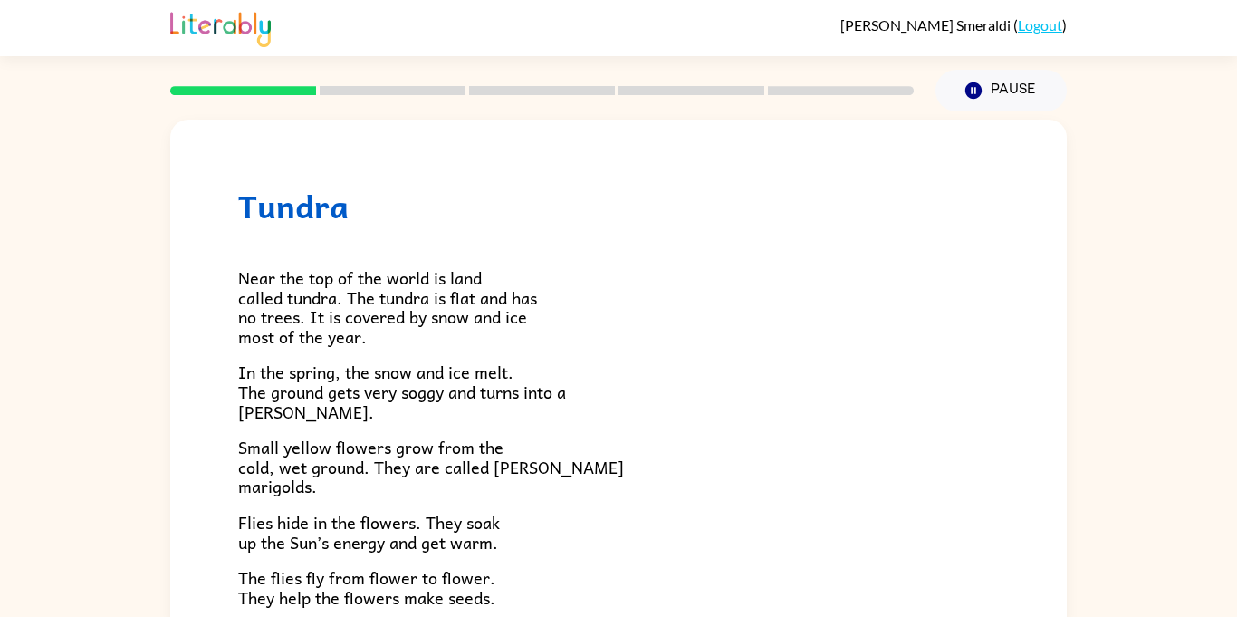
click at [1032, 21] on link "Logout" at bounding box center [1040, 24] width 44 height 17
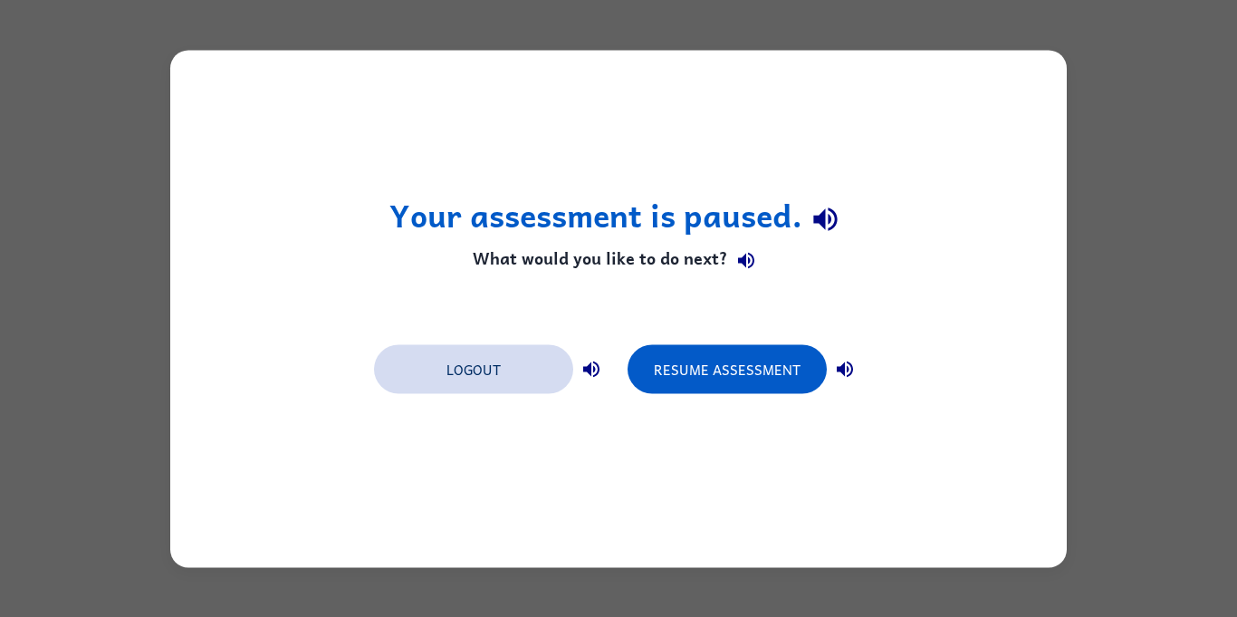
click at [541, 355] on button "Logout" at bounding box center [473, 368] width 199 height 49
